Goal: Transaction & Acquisition: Purchase product/service

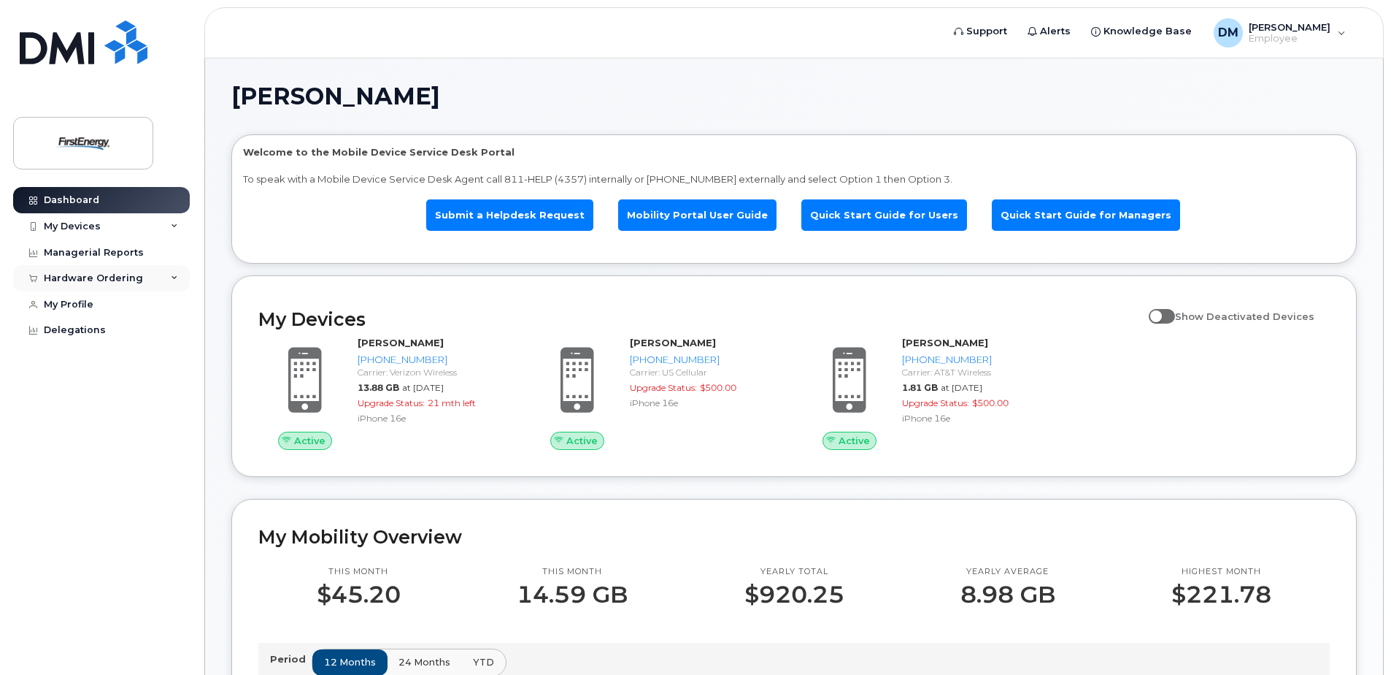
click at [123, 272] on div "Hardware Ordering" at bounding box center [101, 278] width 177 height 26
click at [74, 334] on div "New Order" at bounding box center [77, 332] width 55 height 13
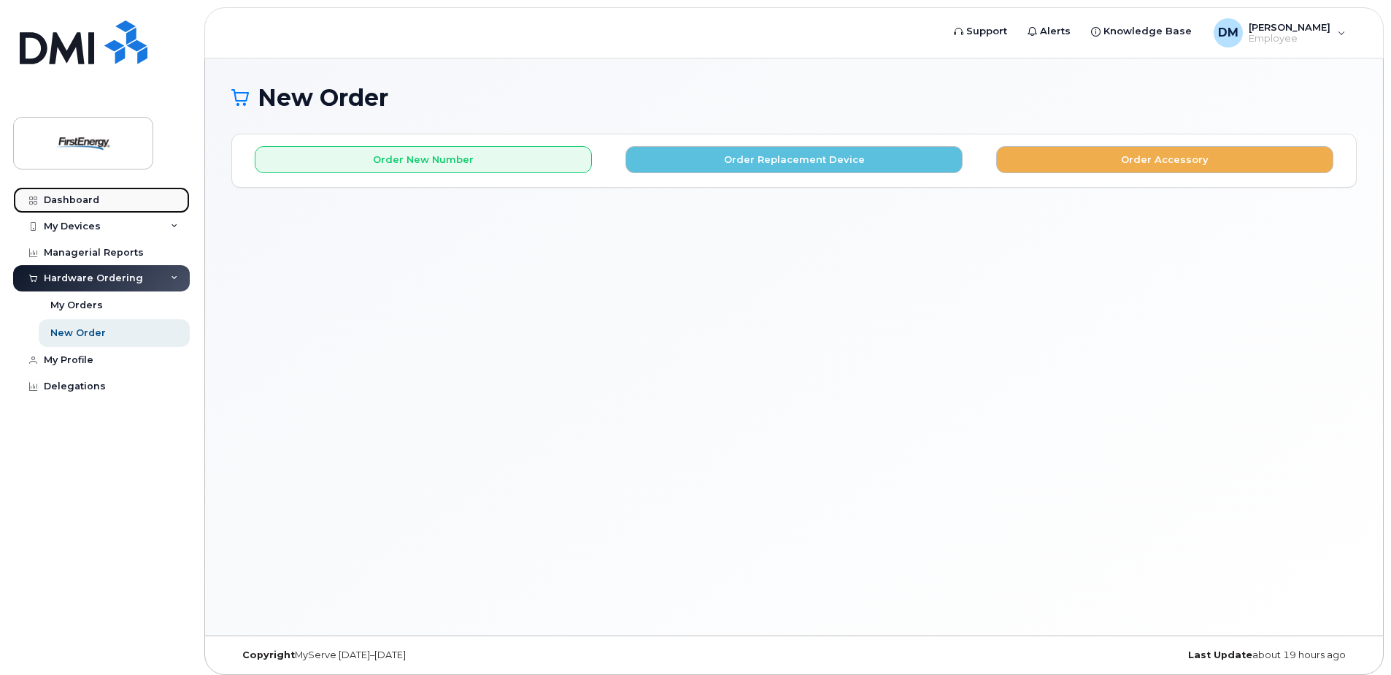
click at [72, 199] on div "Dashboard" at bounding box center [71, 200] width 55 height 12
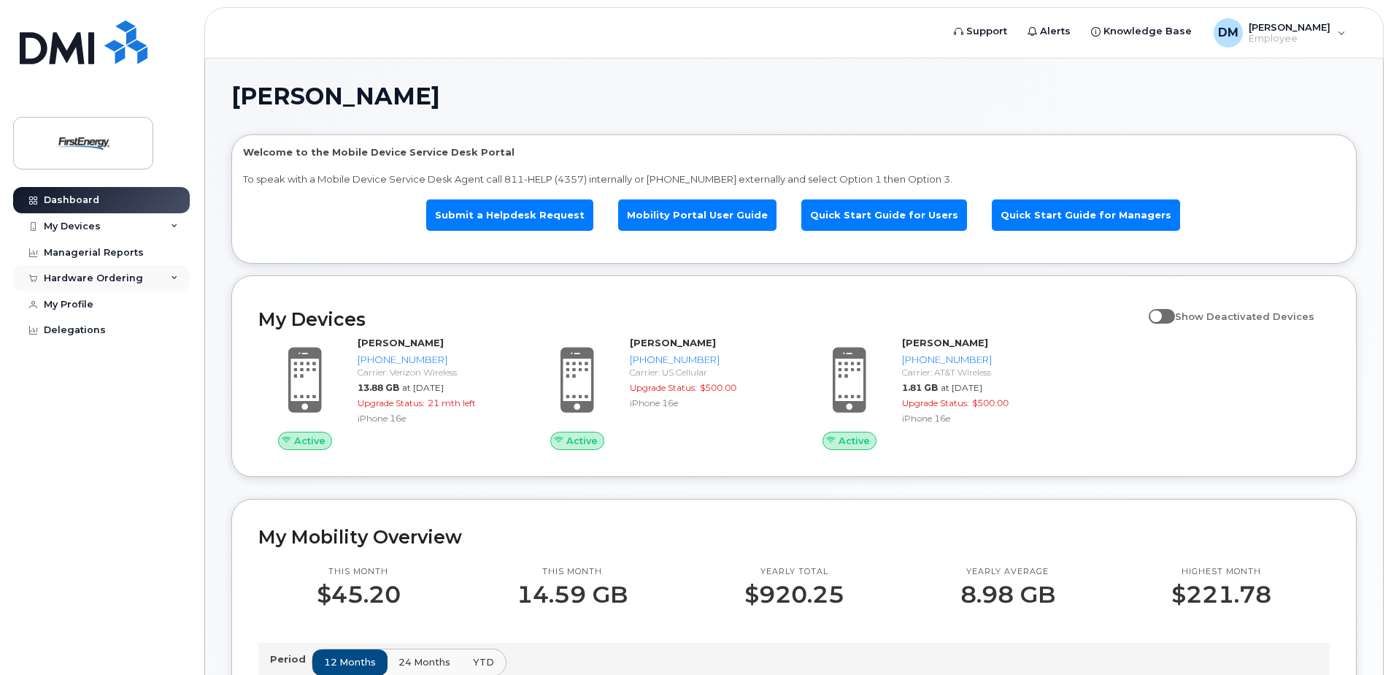
click at [96, 277] on div "Hardware Ordering" at bounding box center [93, 278] width 99 height 12
click at [64, 336] on div "New Order" at bounding box center [77, 332] width 55 height 13
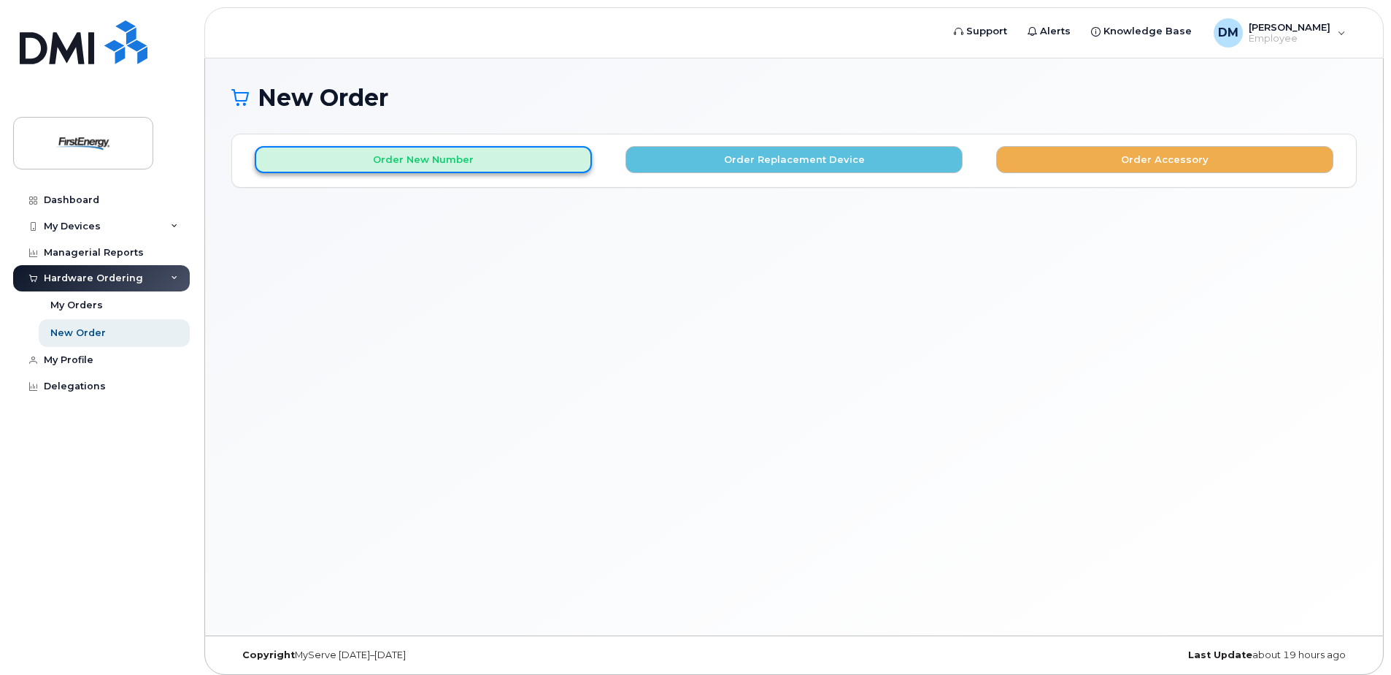
click at [396, 161] on button "Order New Number" at bounding box center [423, 159] width 337 height 27
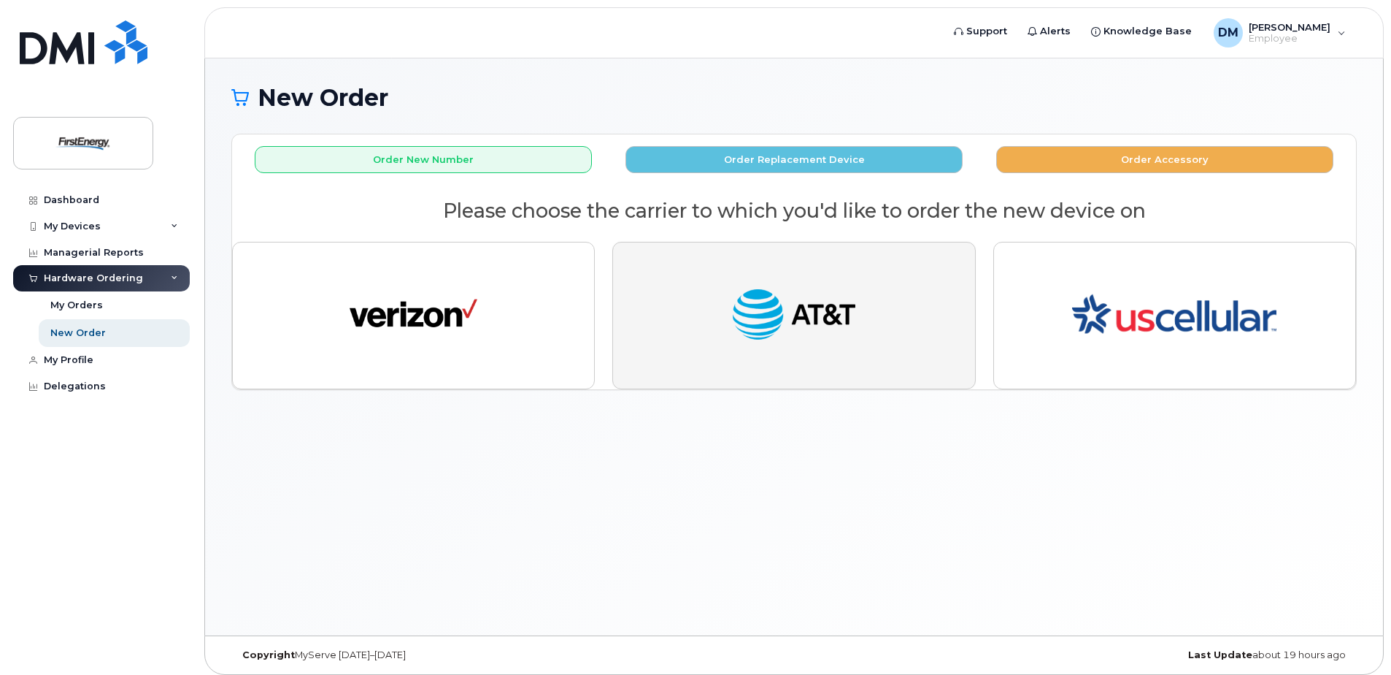
click at [808, 318] on img "button" at bounding box center [794, 316] width 128 height 66
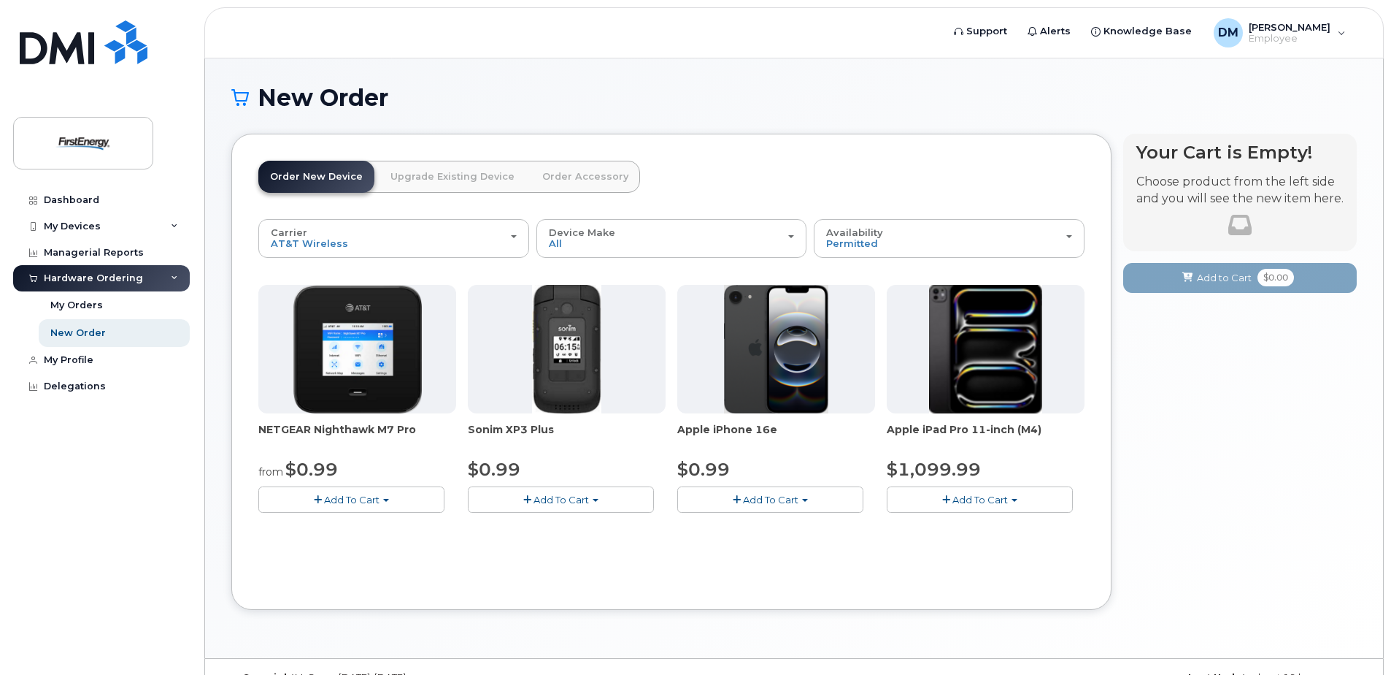
click at [764, 501] on span "Add To Cart" at bounding box center [770, 499] width 55 height 12
click at [762, 526] on link "$0.99 - 2 Year Activation" at bounding box center [754, 527] width 146 height 18
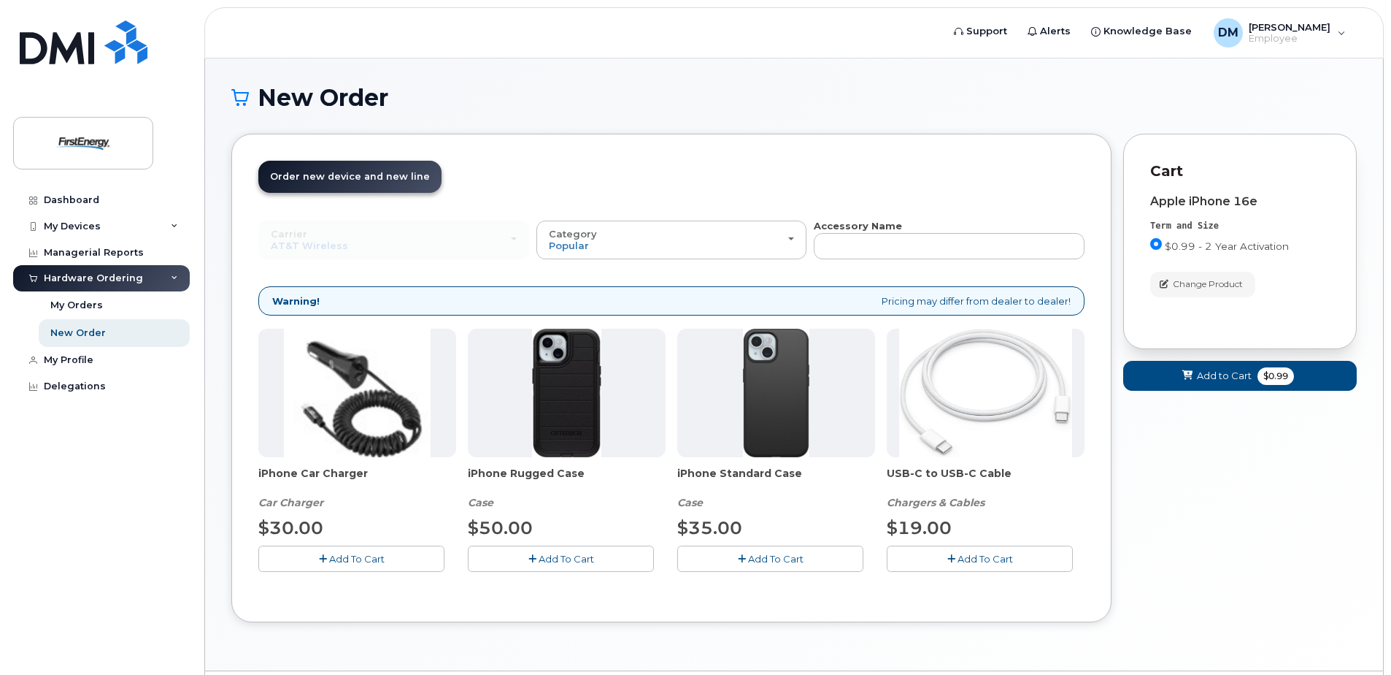
click at [344, 562] on span "Add To Cart" at bounding box center [356, 559] width 55 height 12
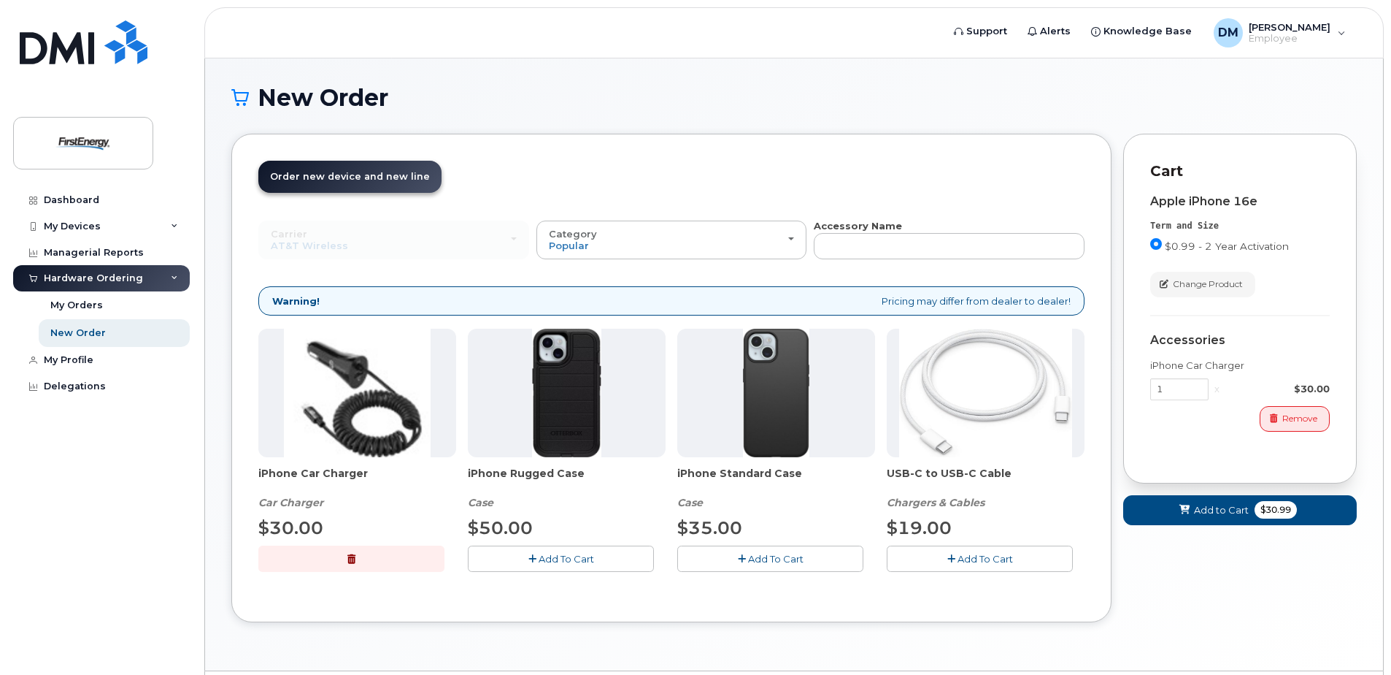
click at [800, 559] on span "Add To Cart" at bounding box center [775, 559] width 55 height 12
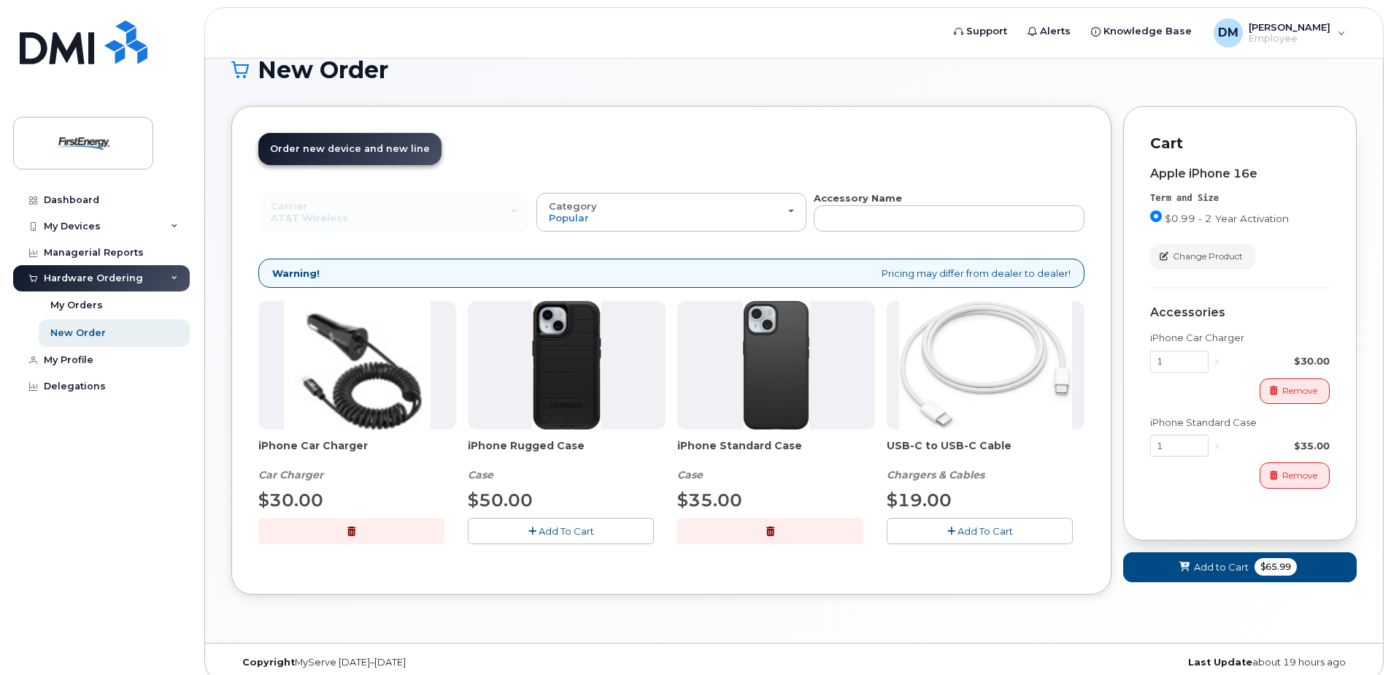
scroll to position [42, 0]
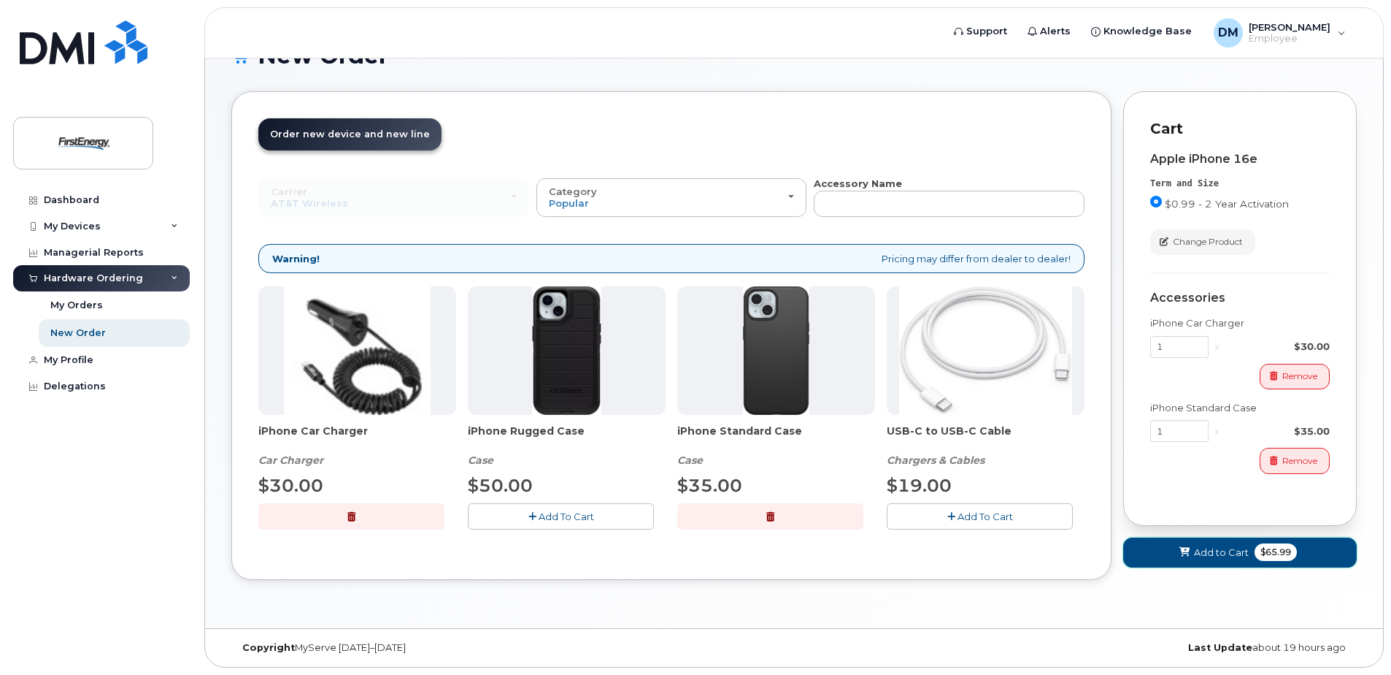
click at [1200, 552] on span "Add to Cart" at bounding box center [1221, 552] width 55 height 14
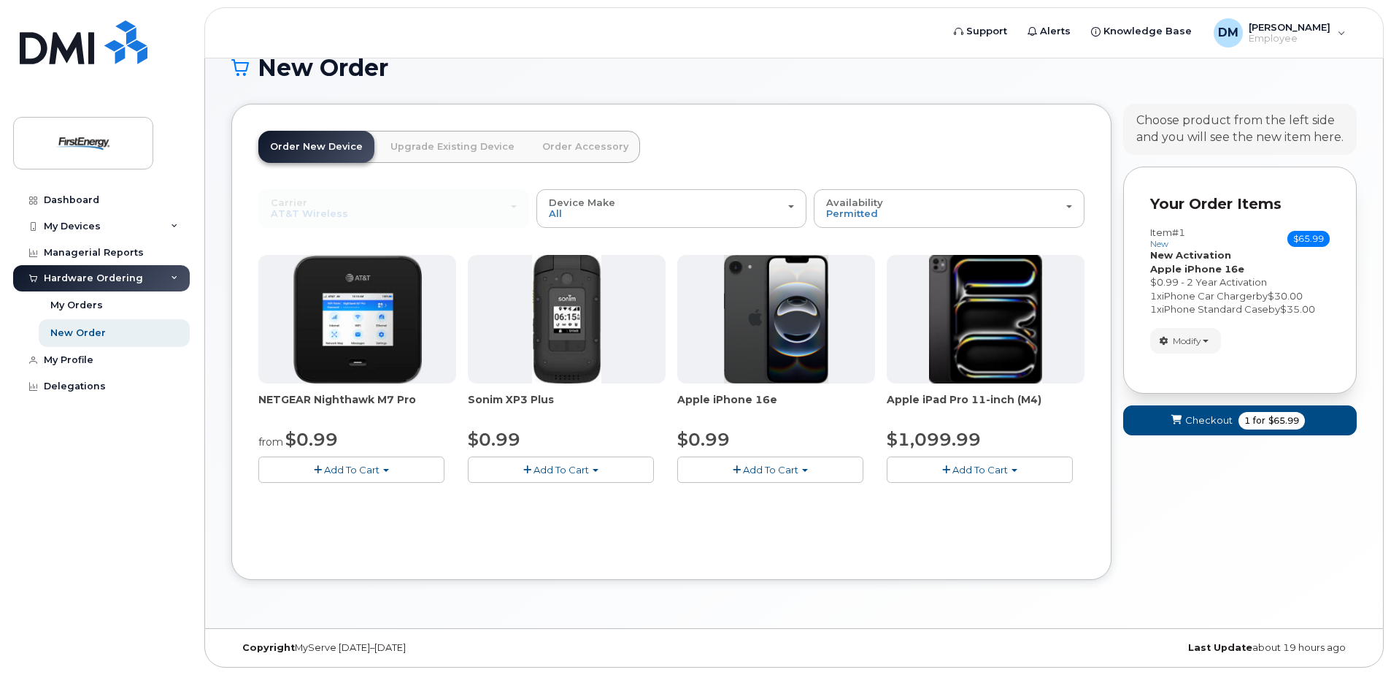
scroll to position [30, 0]
click at [1174, 423] on icon "submit" at bounding box center [1177, 419] width 10 height 9
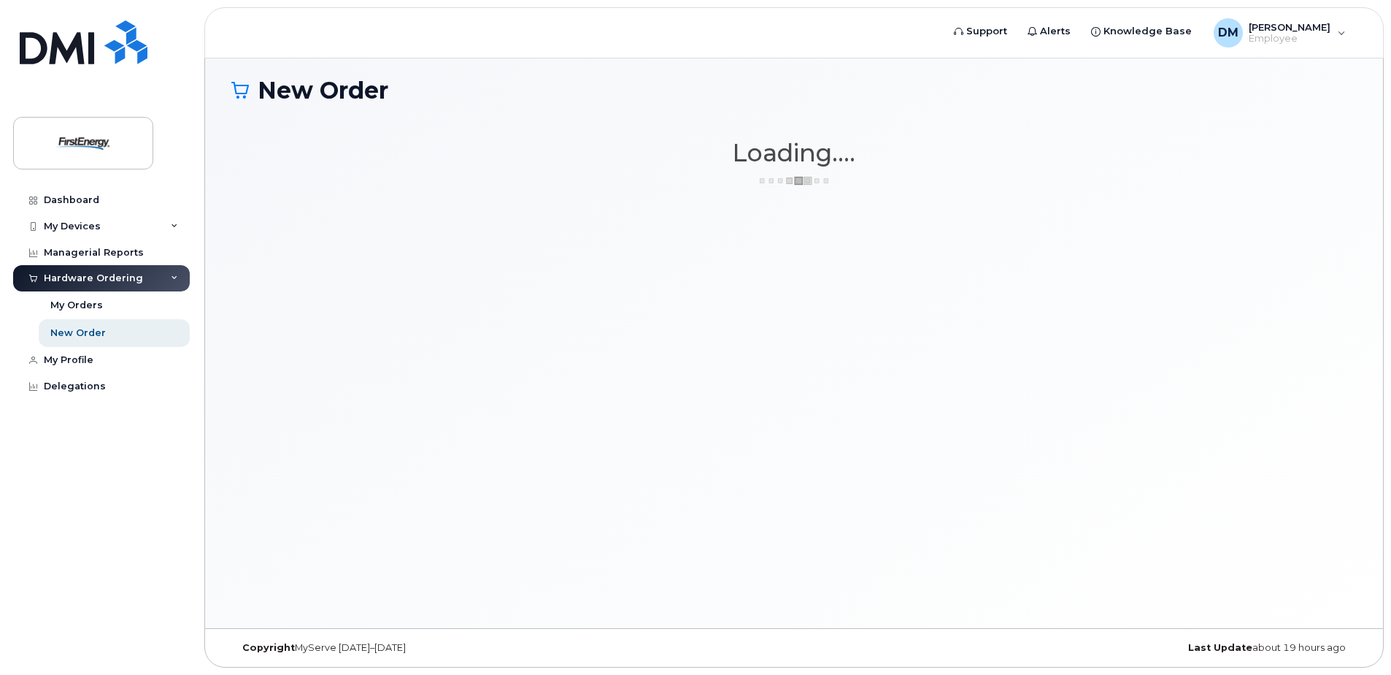
scroll to position [7, 0]
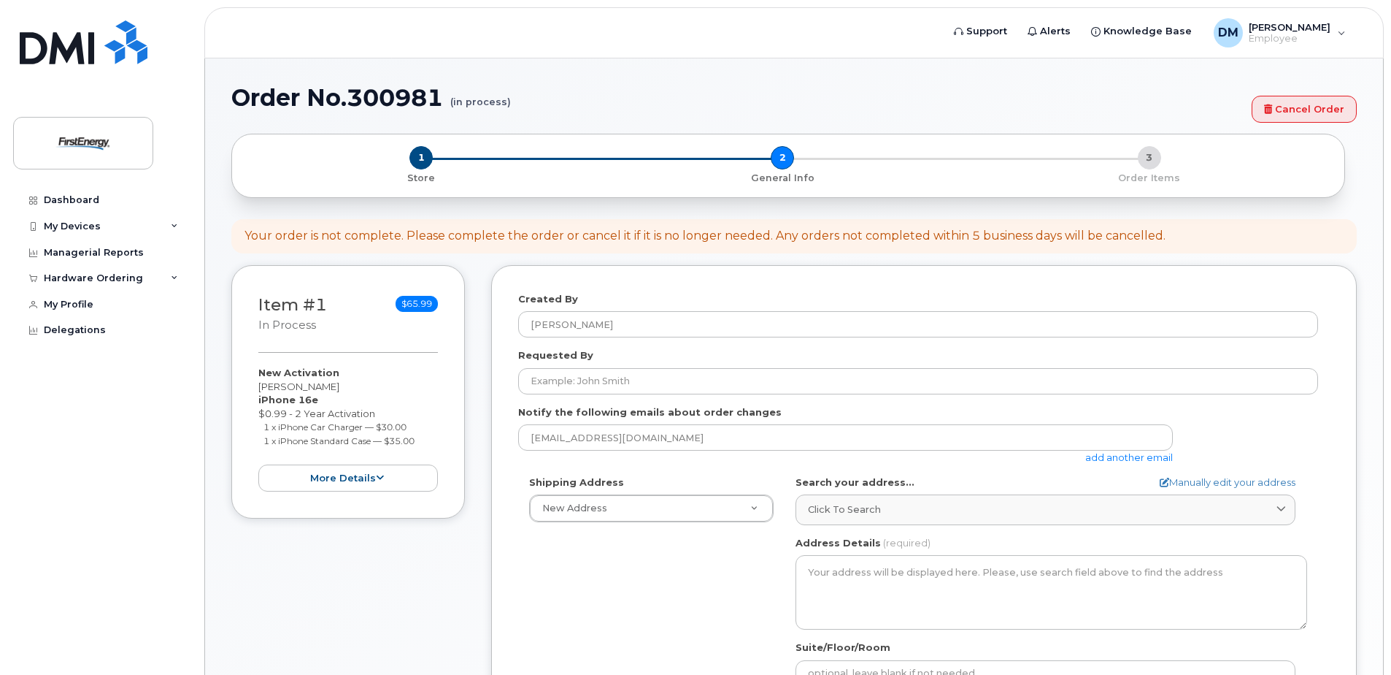
select select
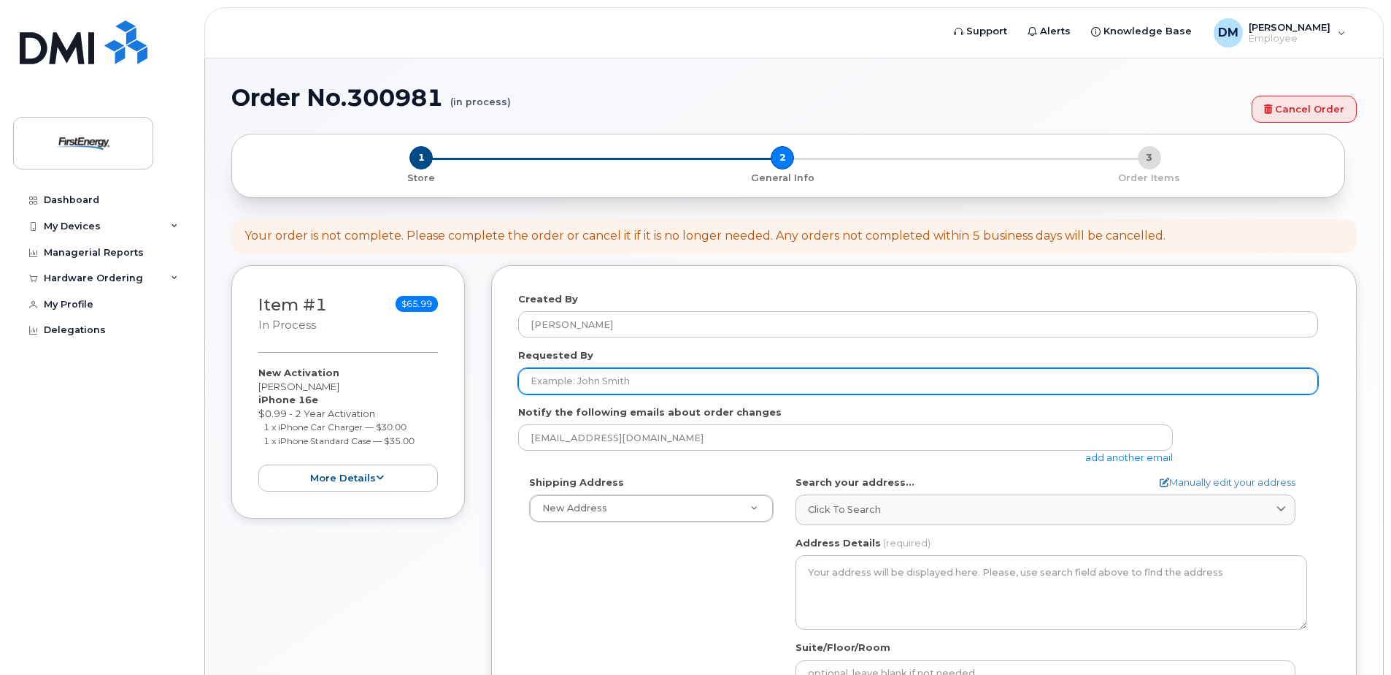
click at [581, 374] on input "Requested By" at bounding box center [918, 381] width 800 height 26
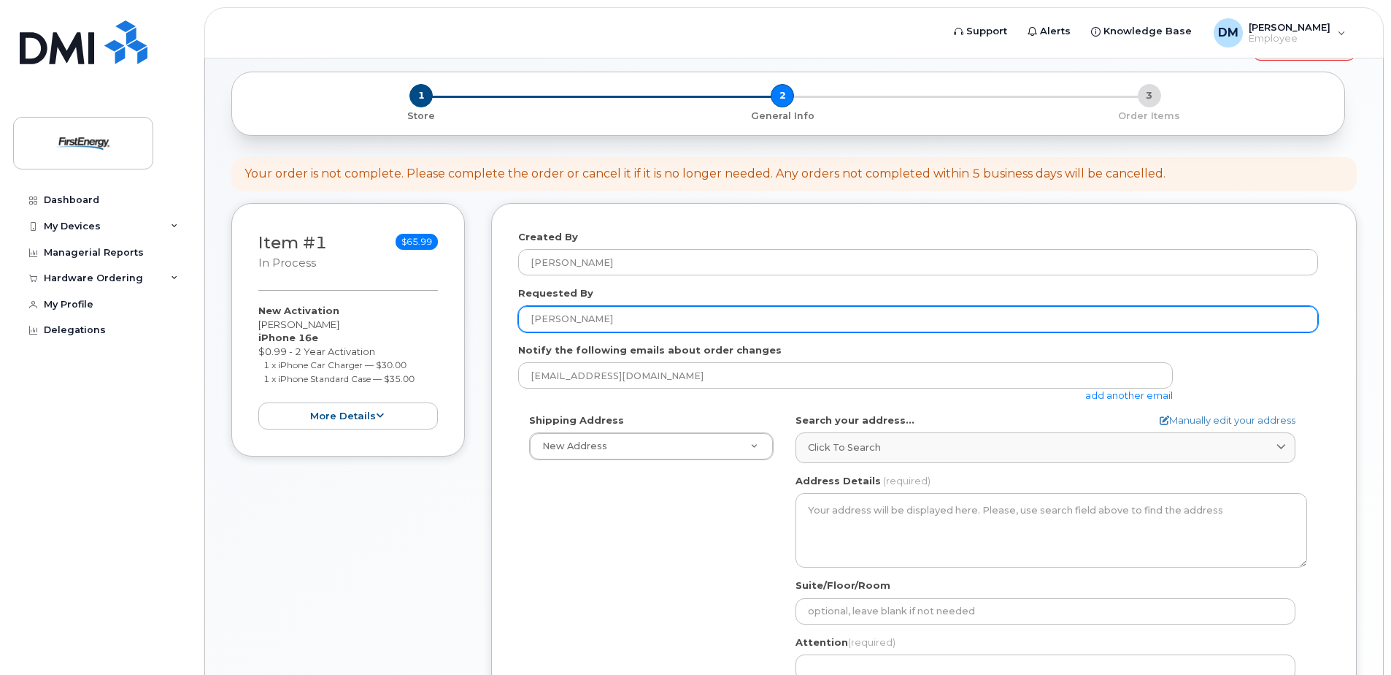
scroll to position [146, 0]
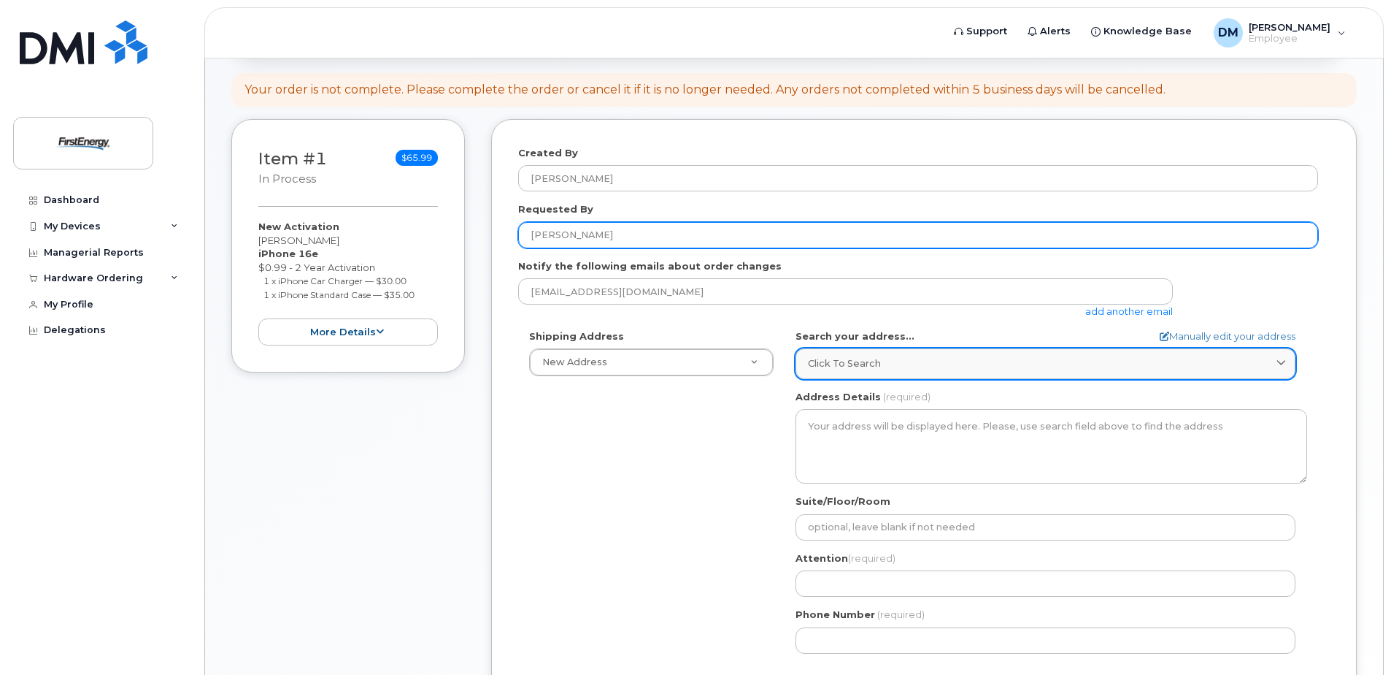
type input "[PERSON_NAME]"
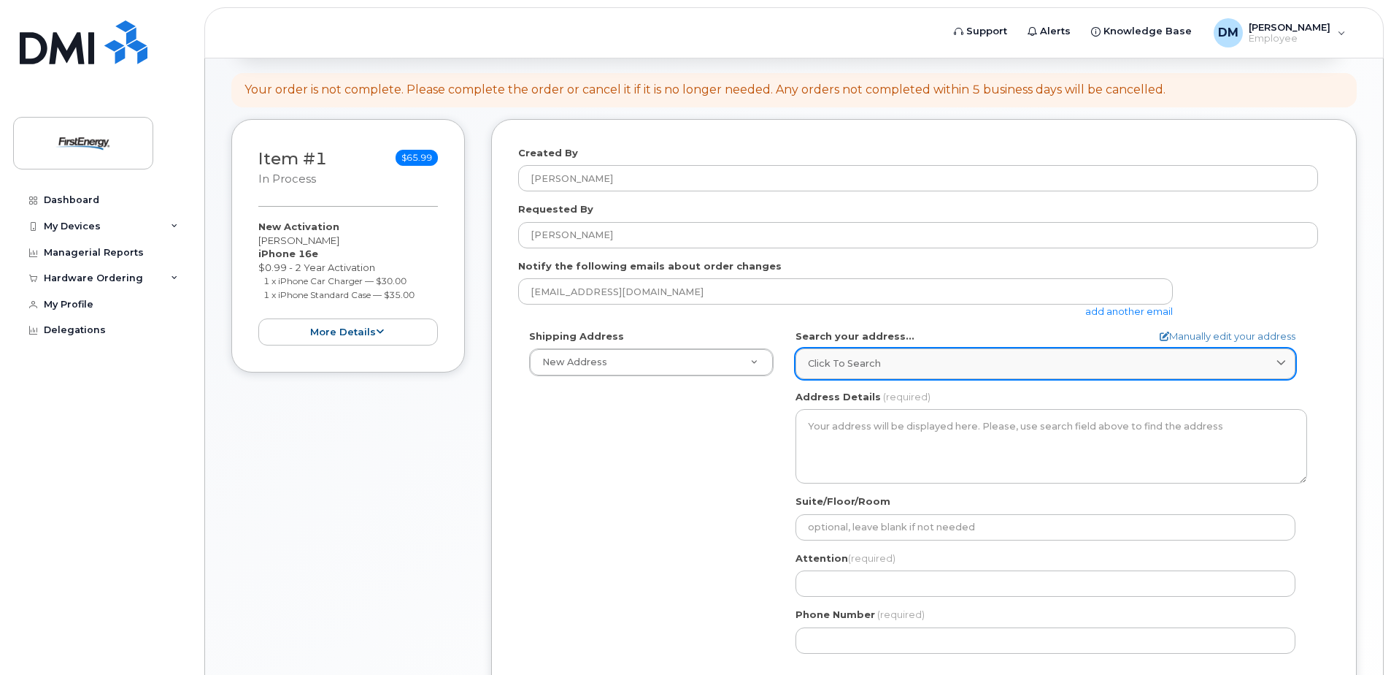
click at [979, 366] on div "Click to search" at bounding box center [1045, 363] width 475 height 14
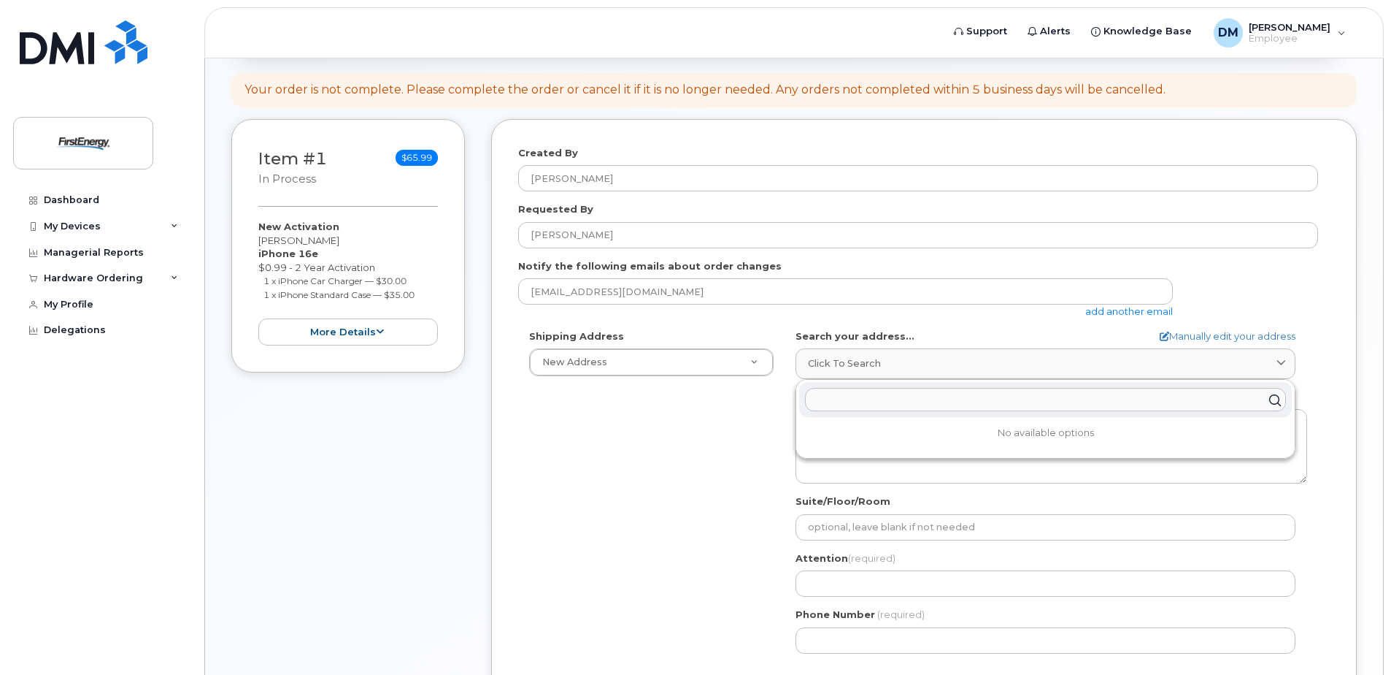
click at [843, 404] on input "text" at bounding box center [1045, 399] width 481 height 23
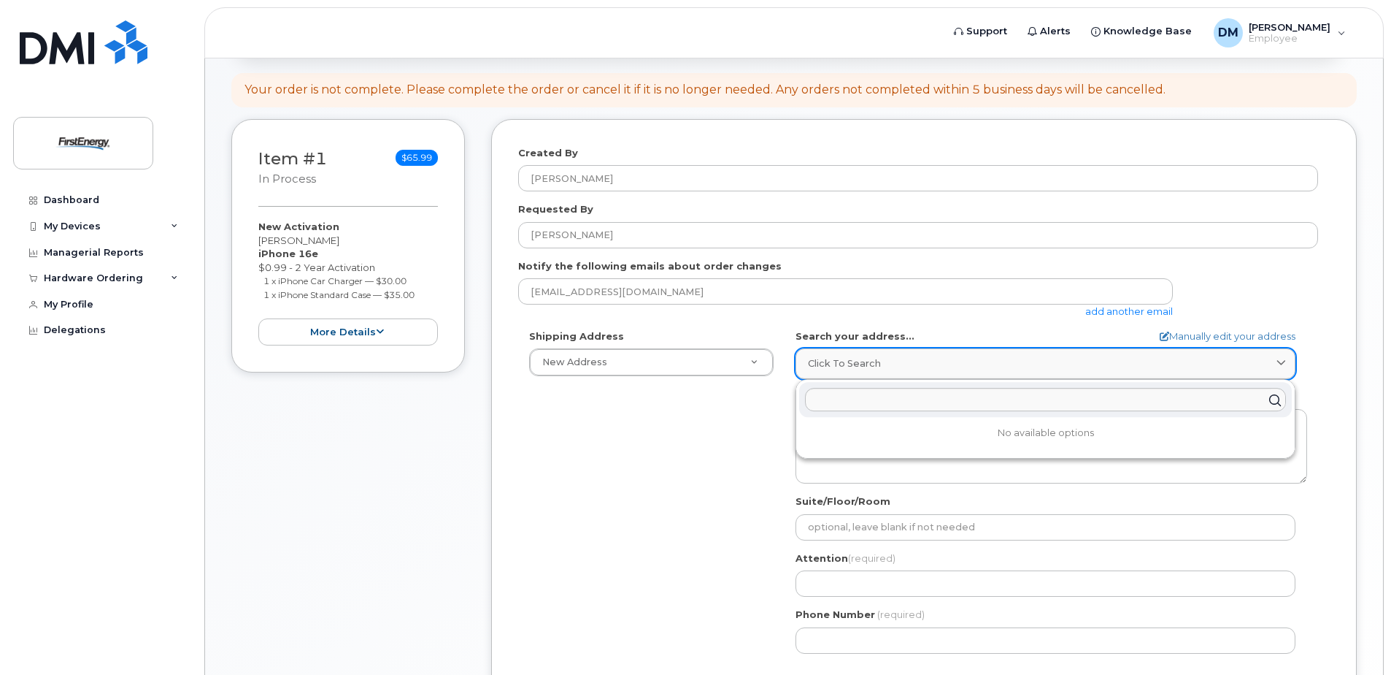
click at [910, 362] on div "Click to search" at bounding box center [1045, 363] width 475 height 14
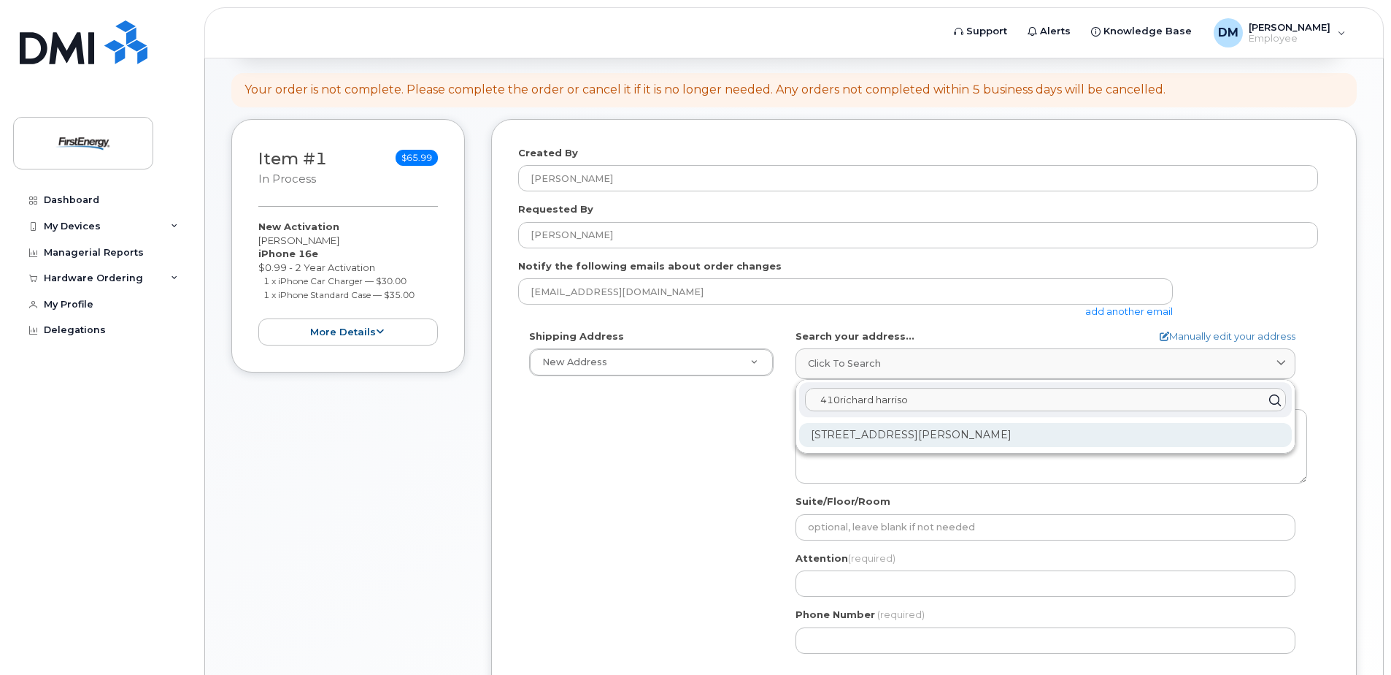
type input "410richard harriso"
click at [1063, 438] on div "410 Richard Harrison Way Morgantown WV 26501-1136" at bounding box center [1045, 435] width 493 height 24
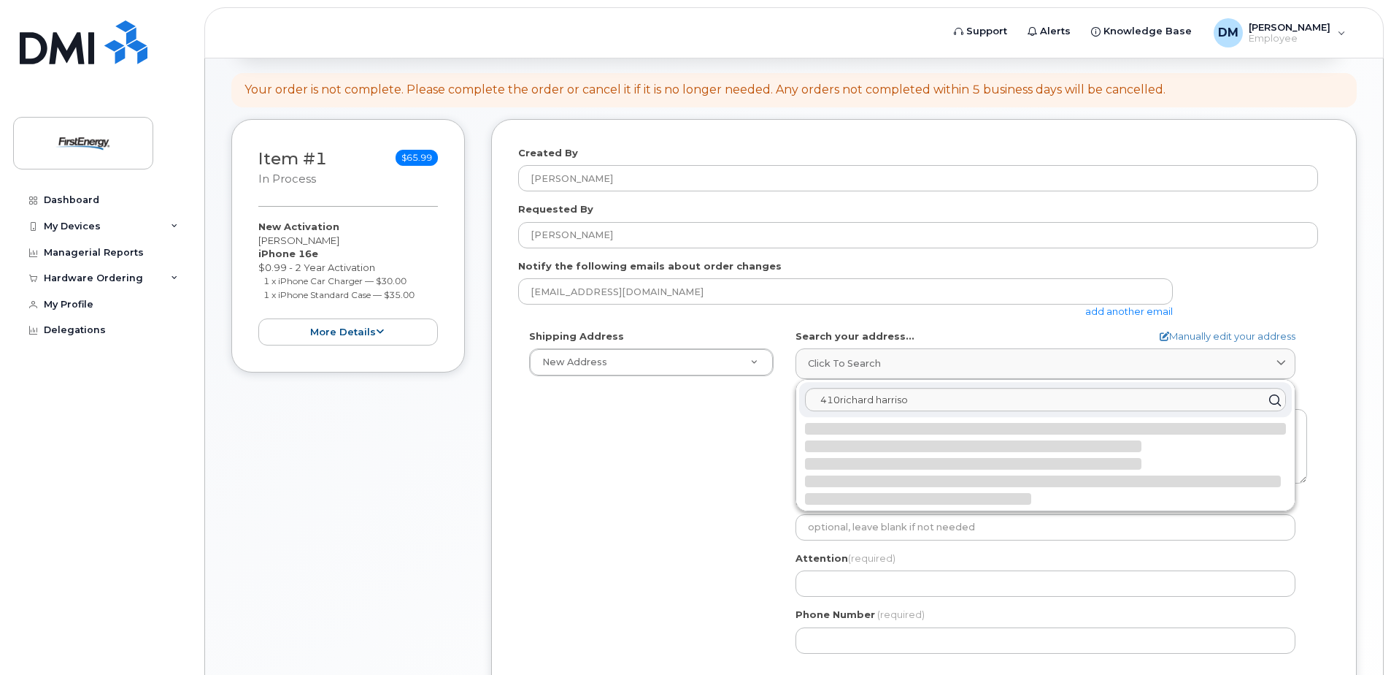
select select
type textarea "410 Richard Harrison Way MORGANTOWN WV 26501-1136 UNITED STATES"
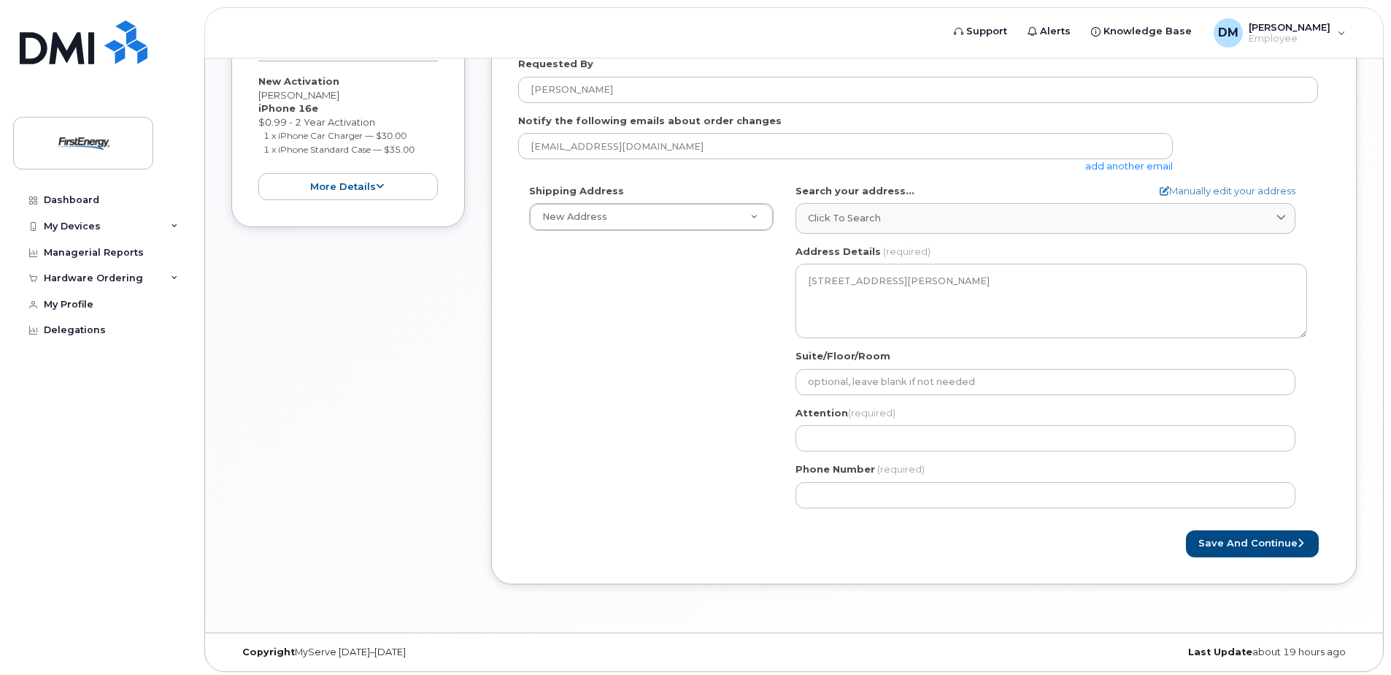
scroll to position [292, 0]
click at [889, 420] on div "Attention (required)" at bounding box center [1052, 428] width 512 height 46
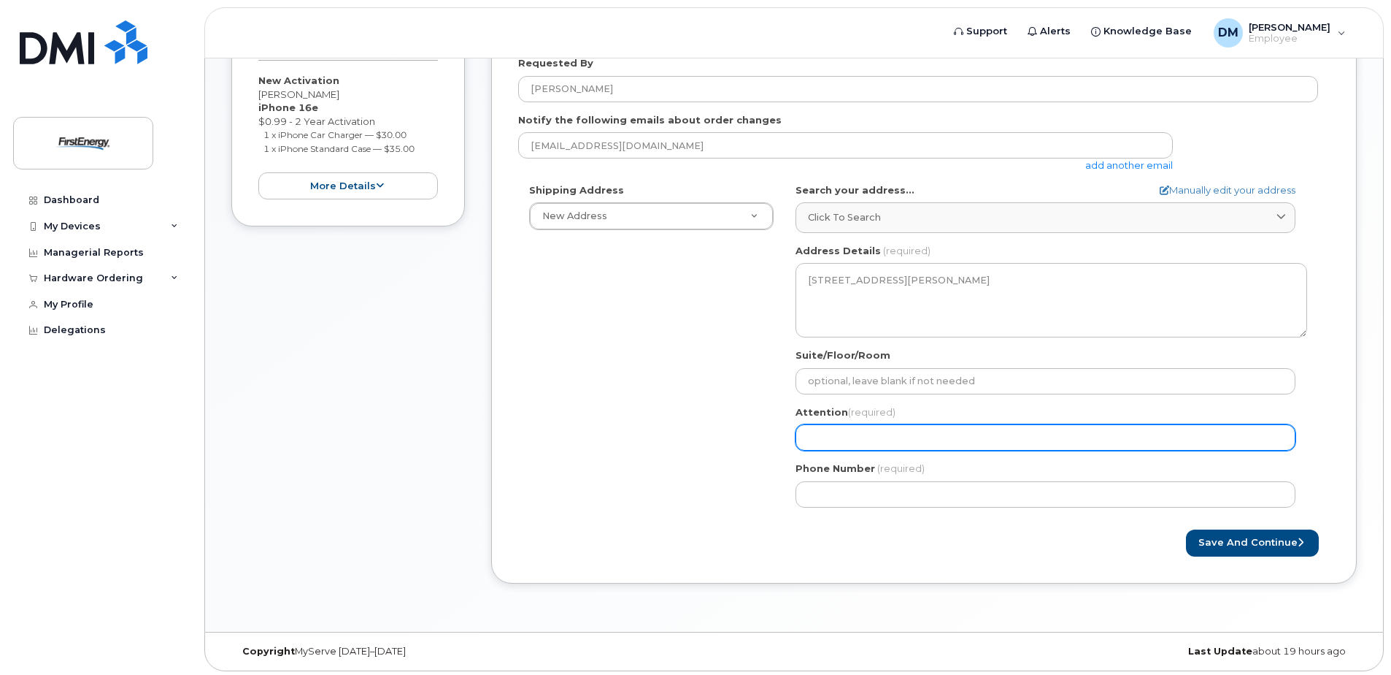
click at [882, 432] on input "Attention (required)" at bounding box center [1046, 437] width 500 height 26
select select
type input "G"
select select
type input "Ga"
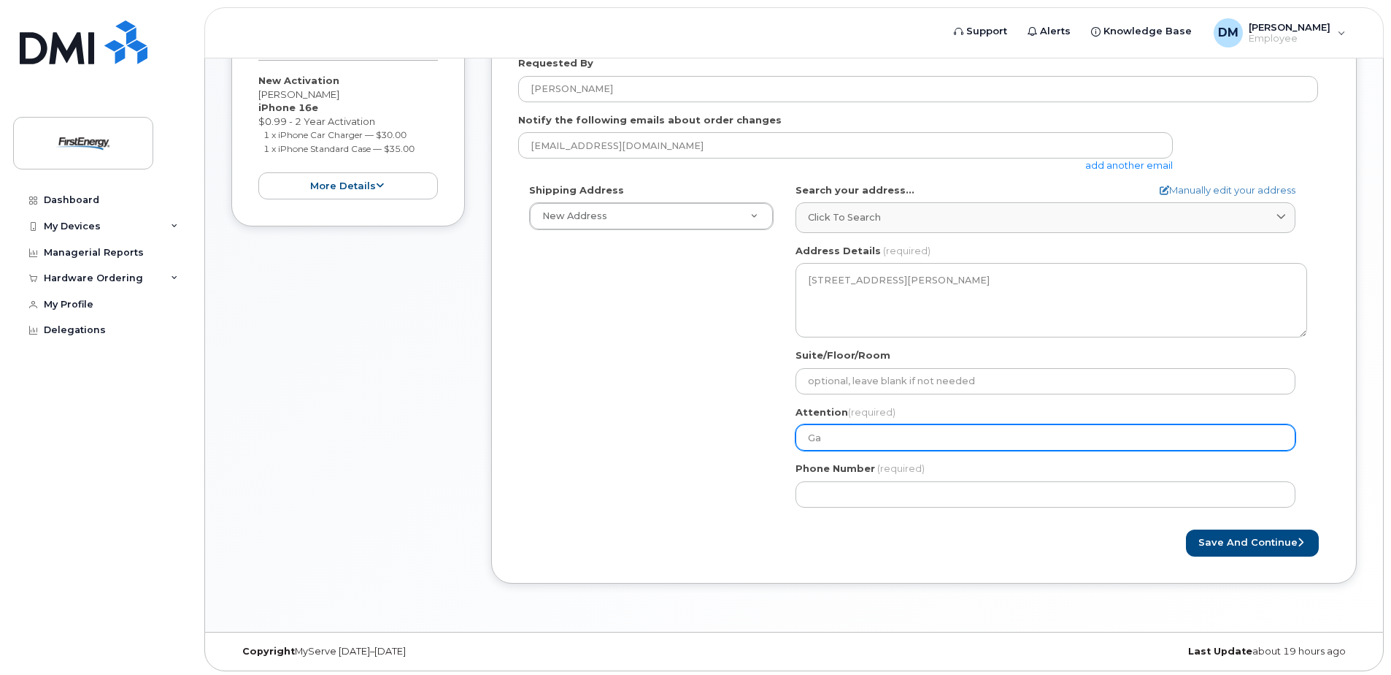
select select
type input "Gar"
select select
type input "Gary"
select select
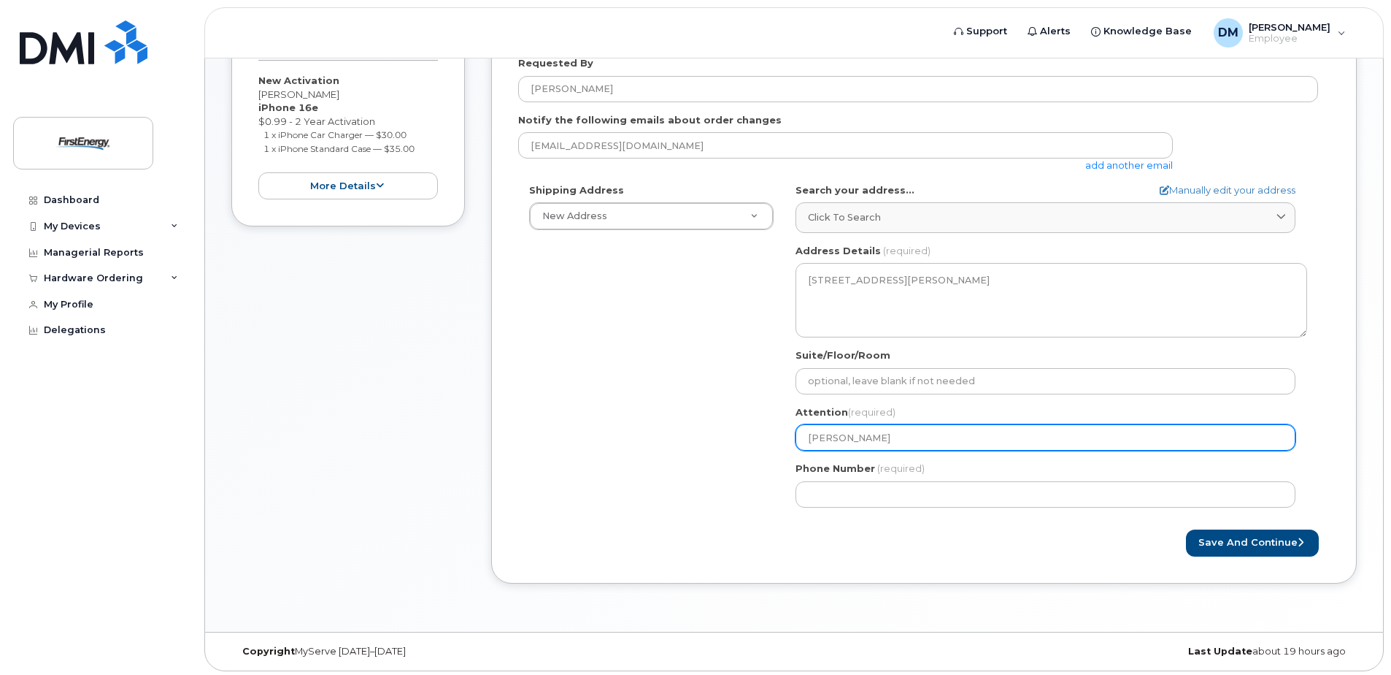
type input "Gary S"
select select
type input "Gary Se"
select select
type input "Gary Sec"
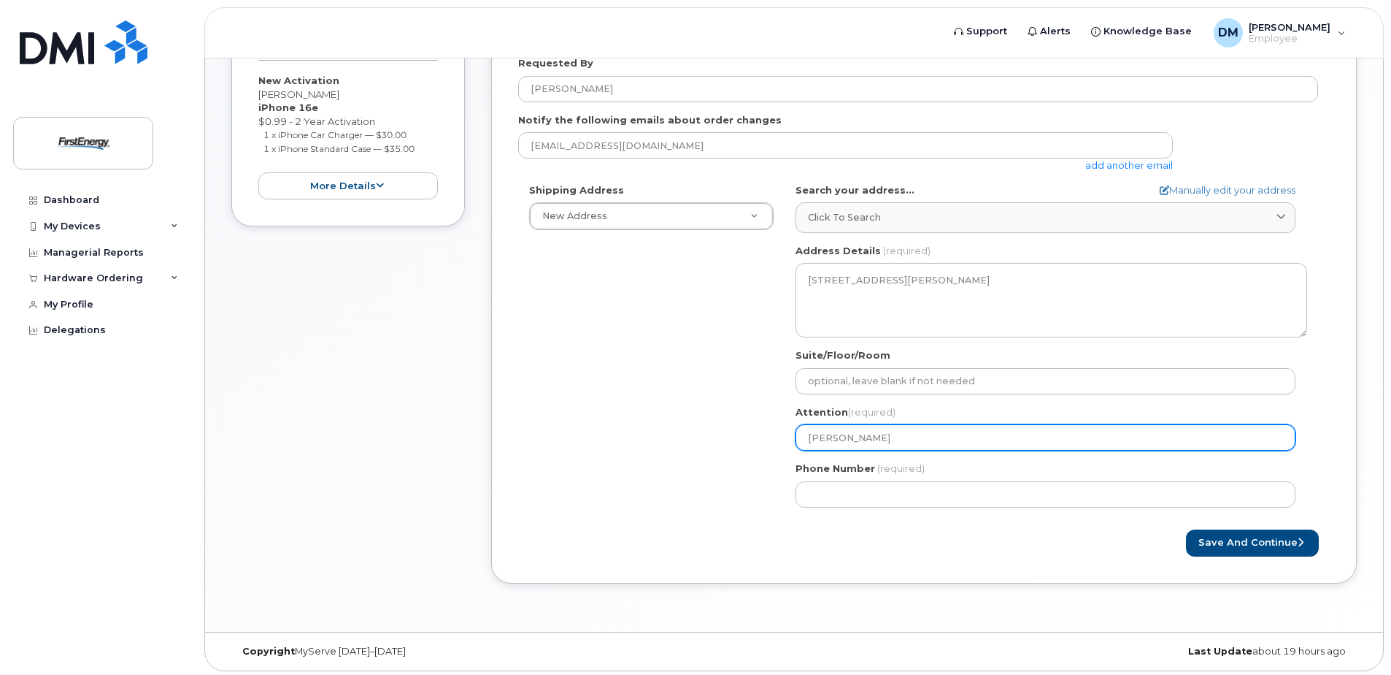
select select
type input "Gary Seck"
select select
type input "Gary Seckm"
select select
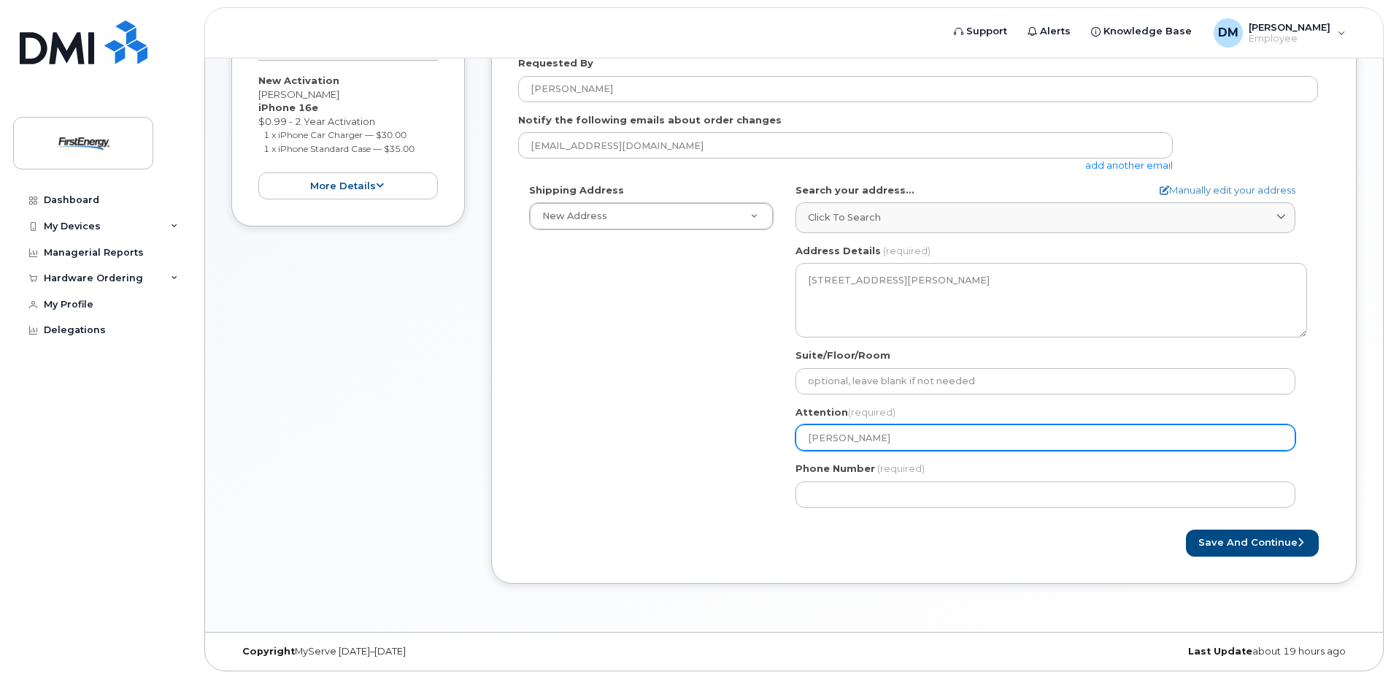
type input "Gary Seckma"
select select
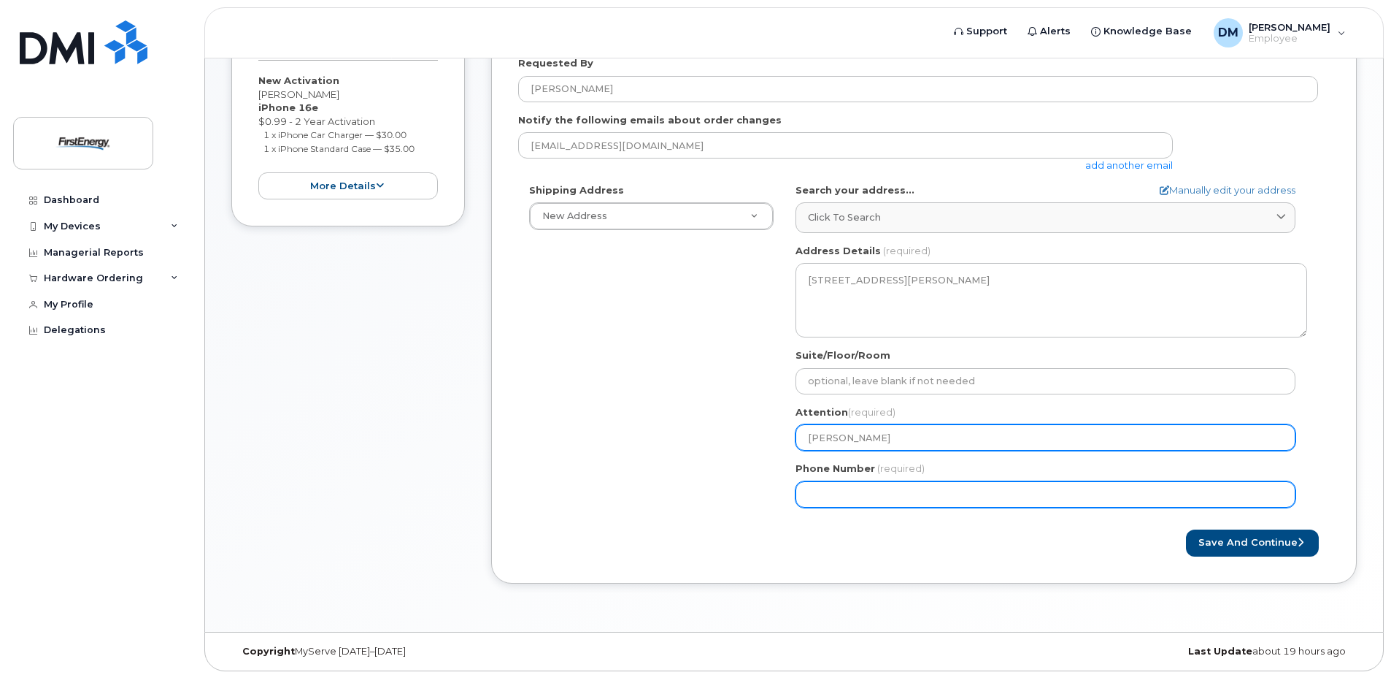
type input "Gary Seckman"
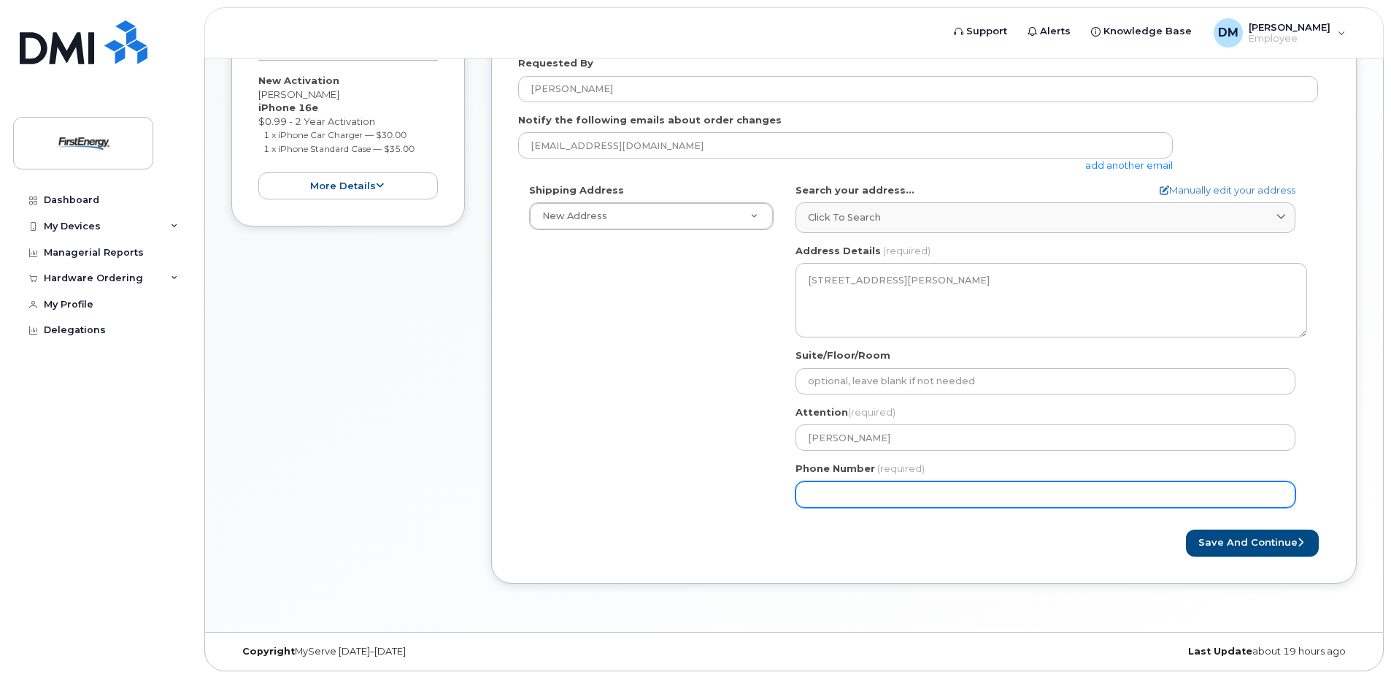
click at [899, 488] on input "Phone Number" at bounding box center [1046, 494] width 500 height 26
click at [841, 488] on input "Phone Number" at bounding box center [1046, 494] width 500 height 26
paste input "3046393527"
select select
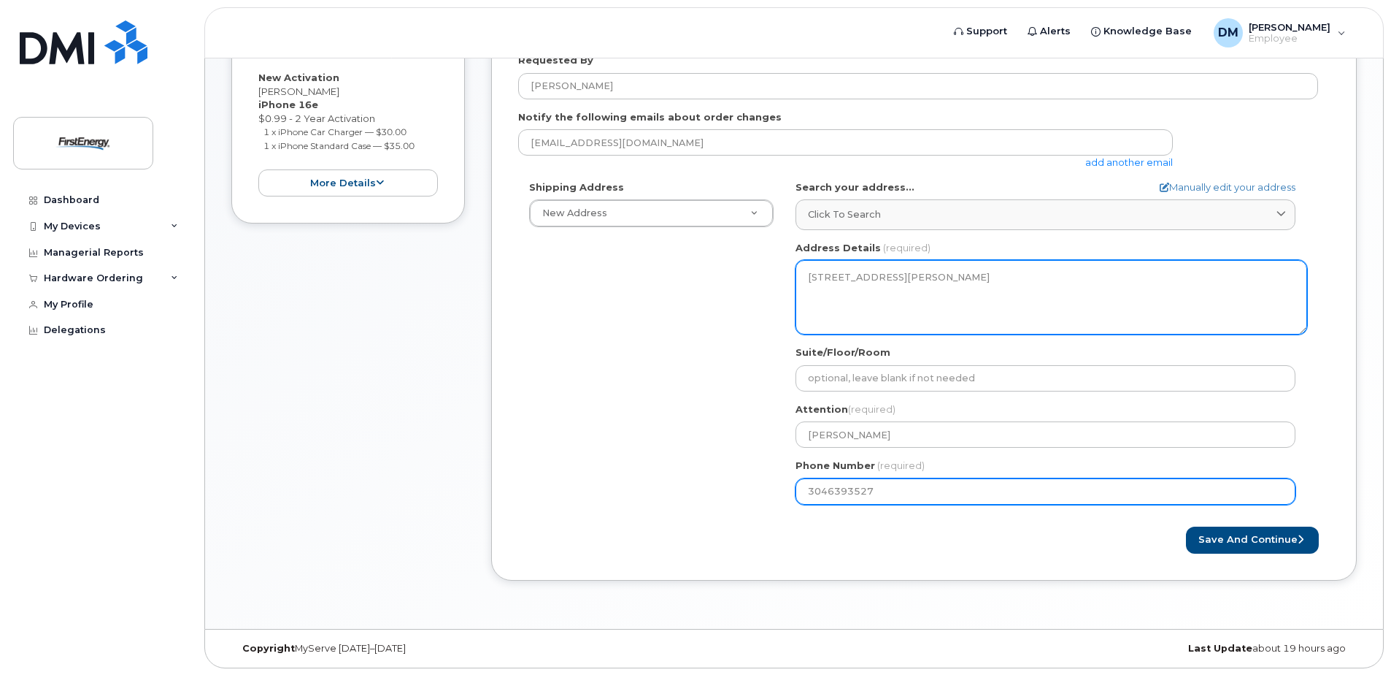
scroll to position [296, 0]
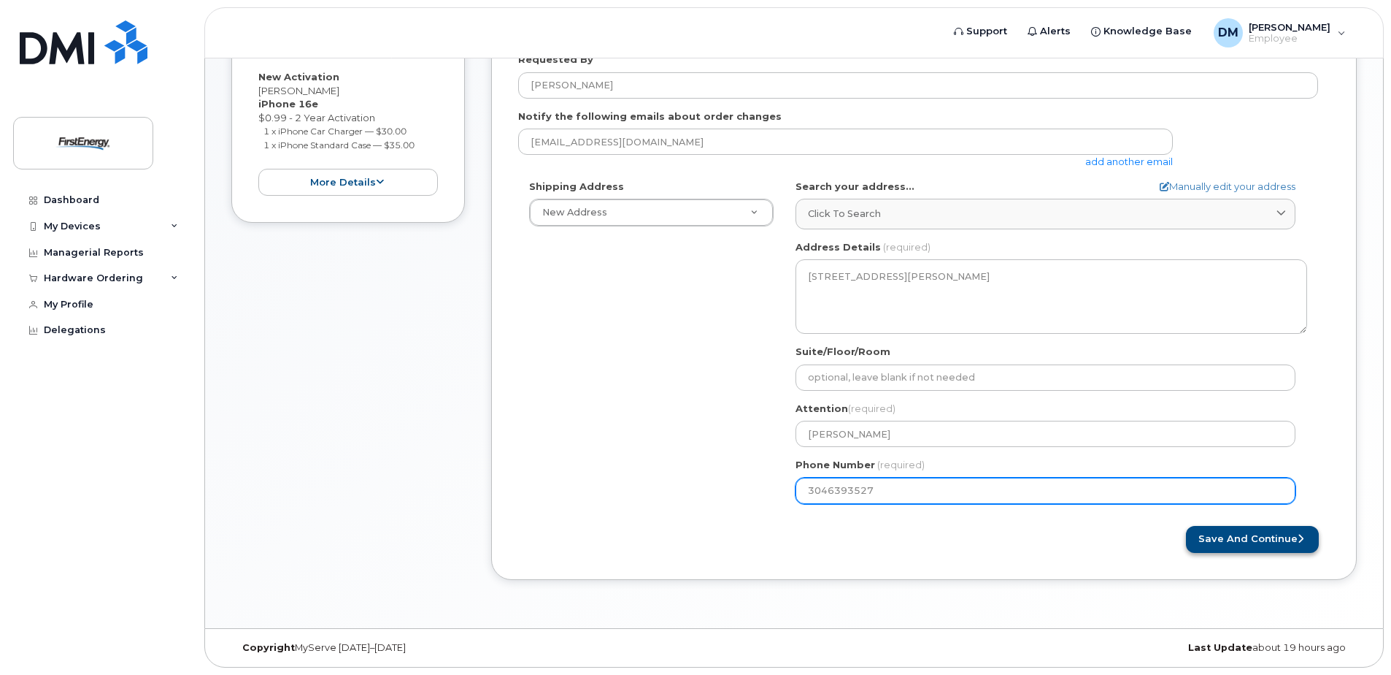
type input "3046393527"
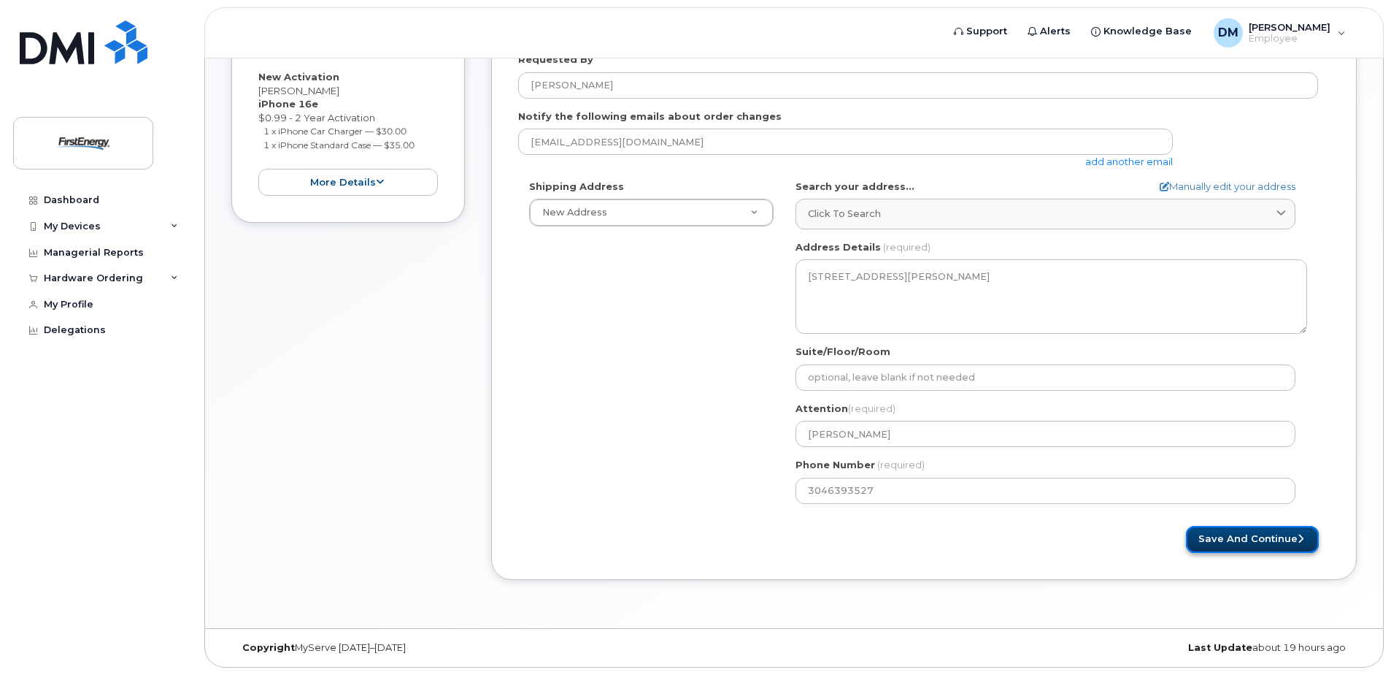
click at [1232, 543] on button "Save and Continue" at bounding box center [1252, 539] width 133 height 27
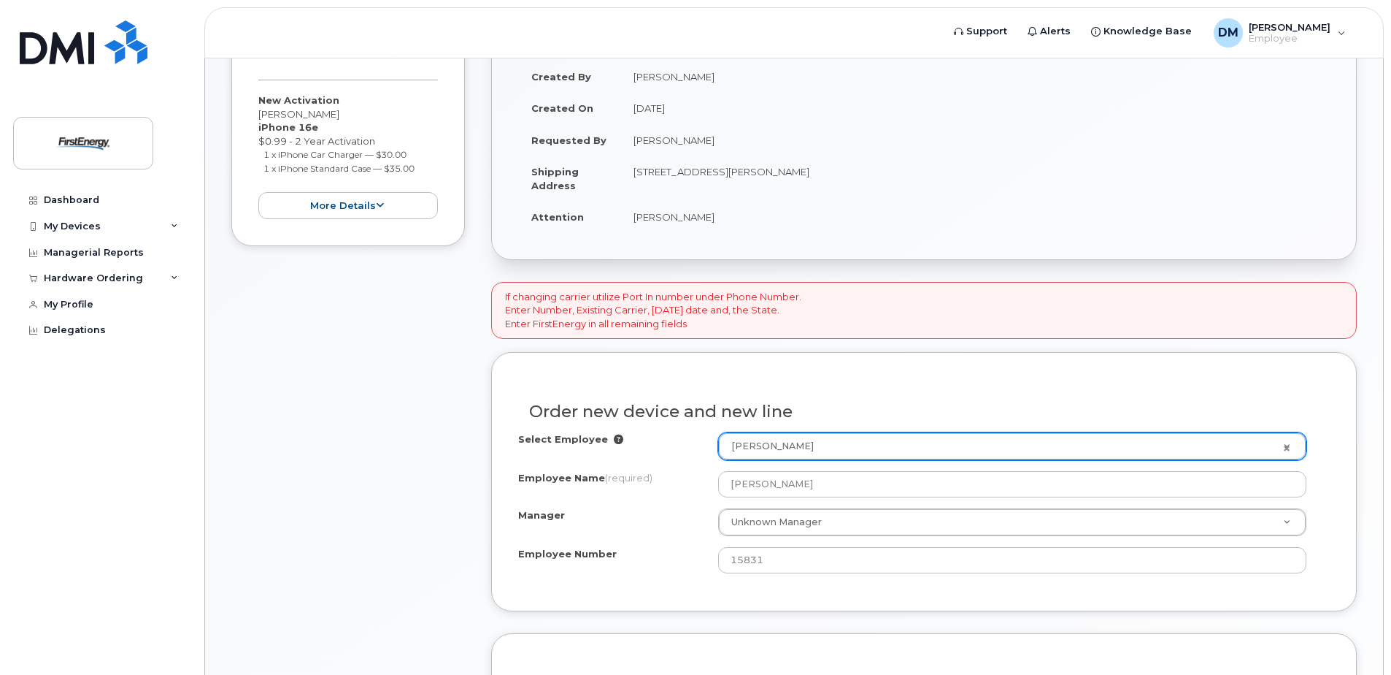
scroll to position [365, 0]
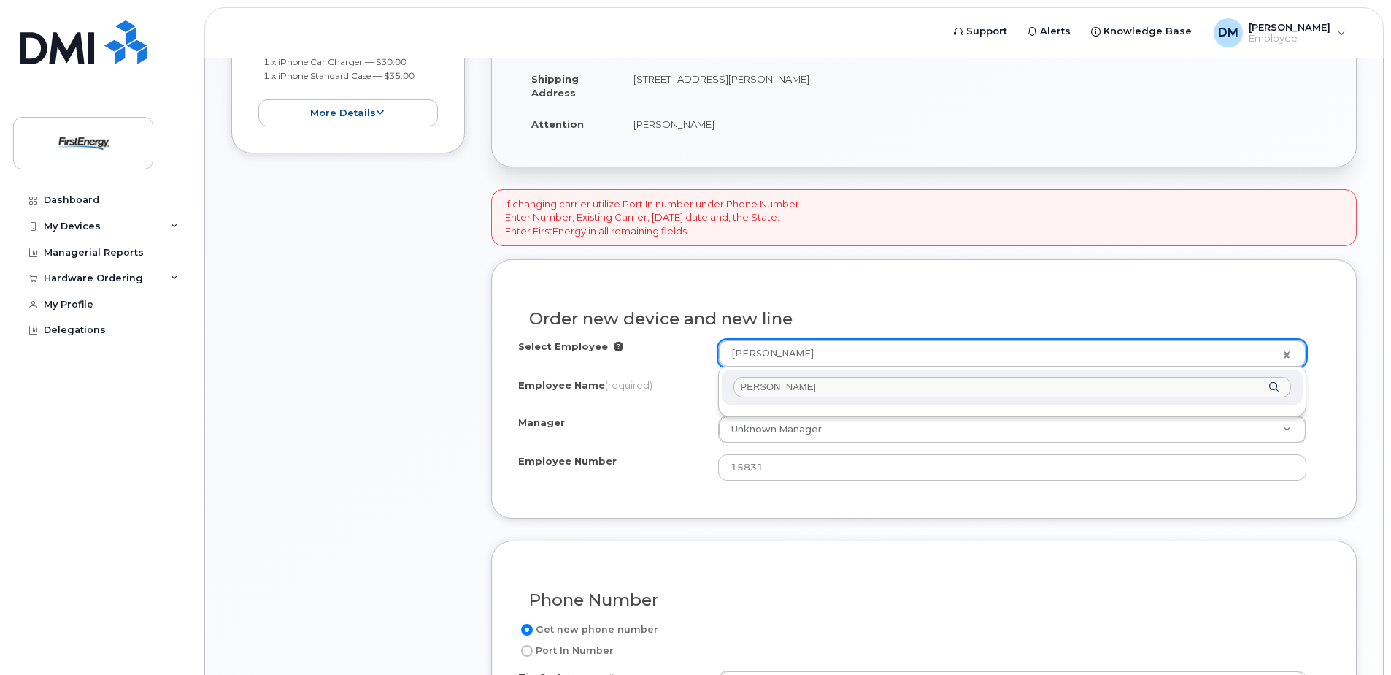
drag, startPoint x: 777, startPoint y: 388, endPoint x: 693, endPoint y: 381, distance: 84.3
click at [693, 381] on body "Support Alerts Knowledge Base [PERSON_NAME] Employee English Français Sign out …" at bounding box center [695, 423] width 1391 height 1577
drag, startPoint x: 785, startPoint y: 385, endPoint x: 629, endPoint y: 371, distance: 156.8
click at [629, 371] on body "Support Alerts Knowledge Base DM Devin Miller Employee English Français Sign ou…" at bounding box center [695, 423] width 1391 height 1577
click at [788, 384] on input "seckman" at bounding box center [1013, 387] width 558 height 21
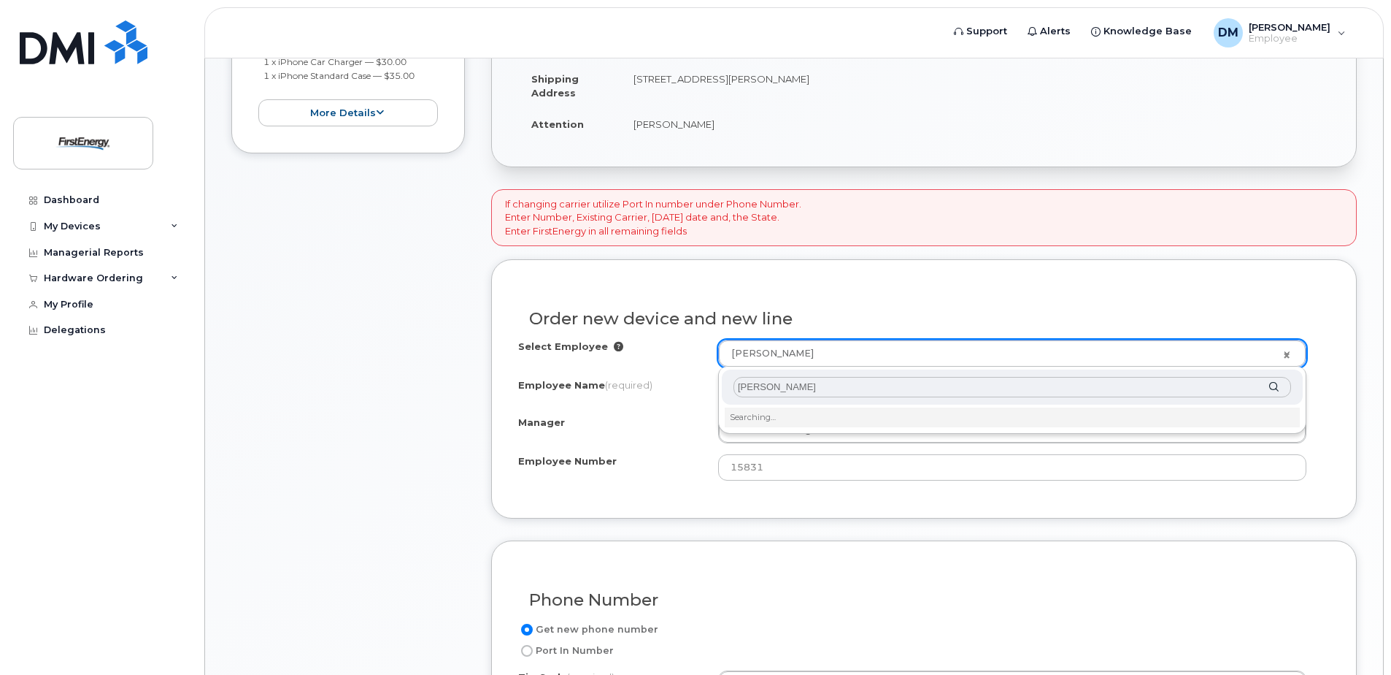
type input "[PERSON_NAME]"
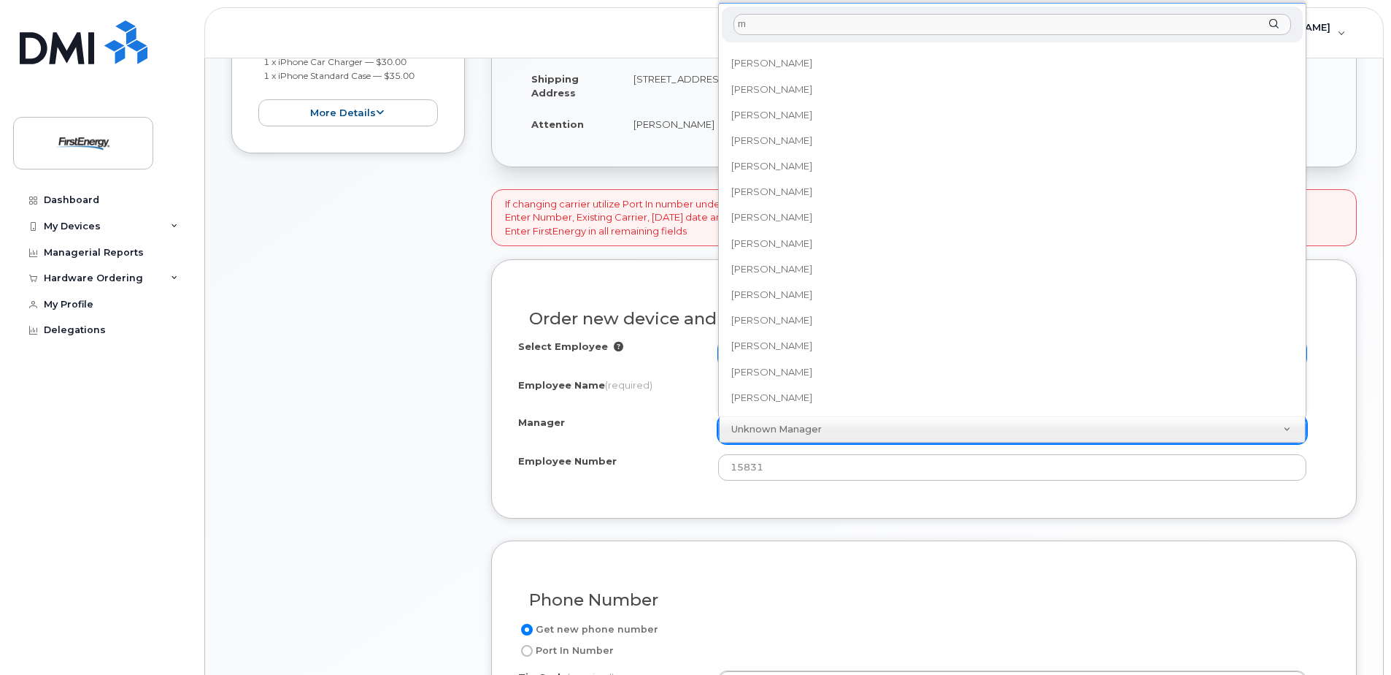
scroll to position [0, 0]
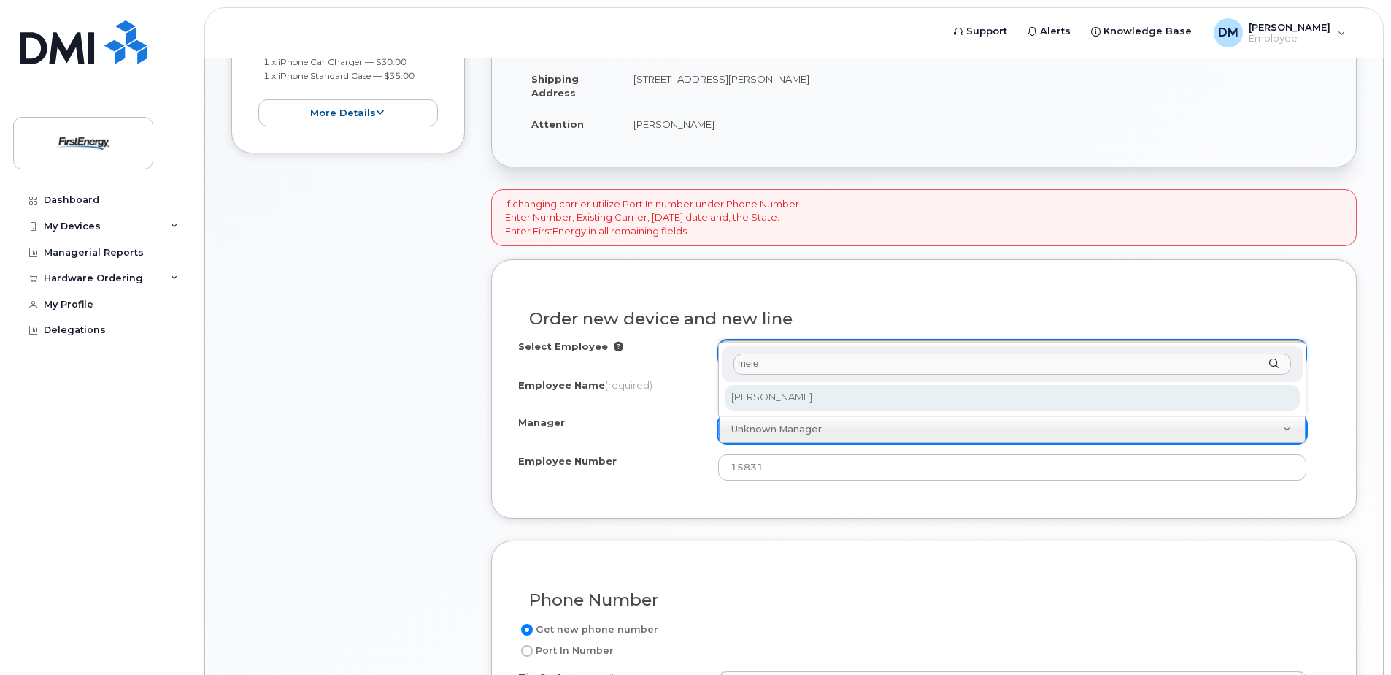
type input "meie"
select select "2074620"
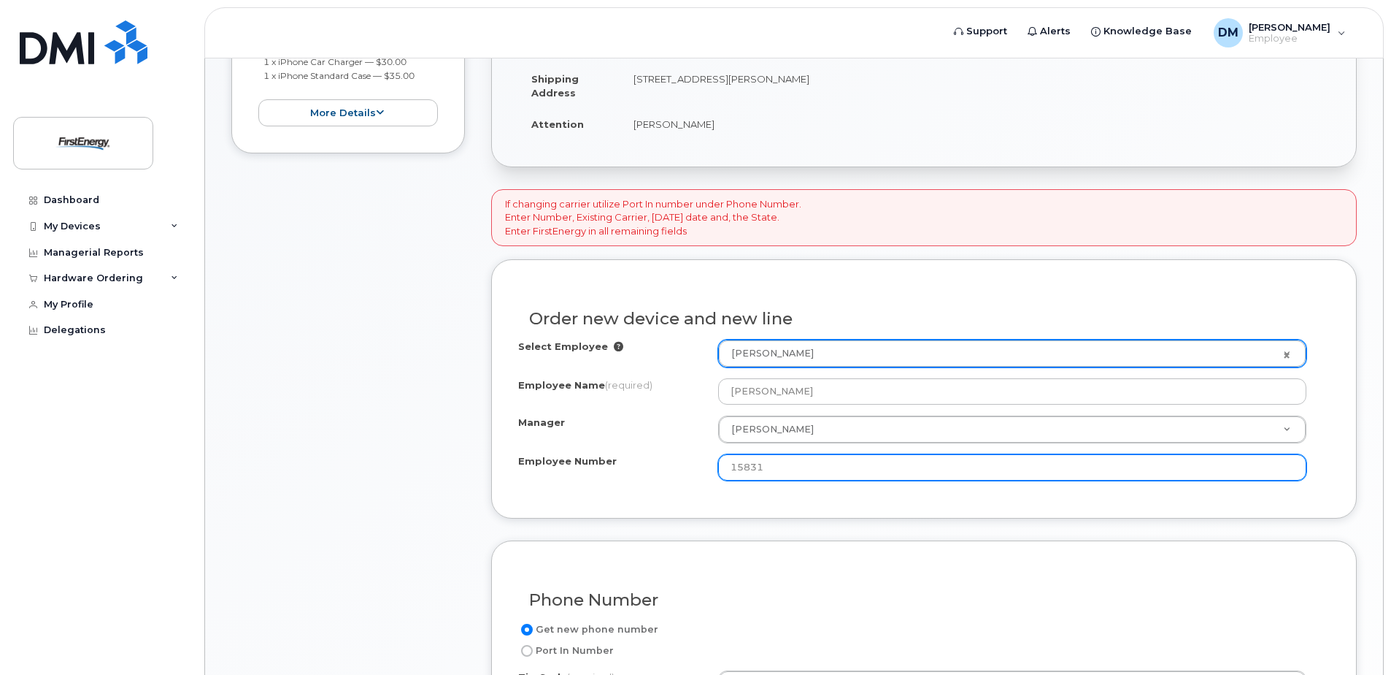
click at [785, 473] on input "15831" at bounding box center [1012, 467] width 588 height 26
drag, startPoint x: 786, startPoint y: 470, endPoint x: 663, endPoint y: 461, distance: 123.7
click at [663, 461] on div "Employee Number 15831" at bounding box center [924, 467] width 812 height 26
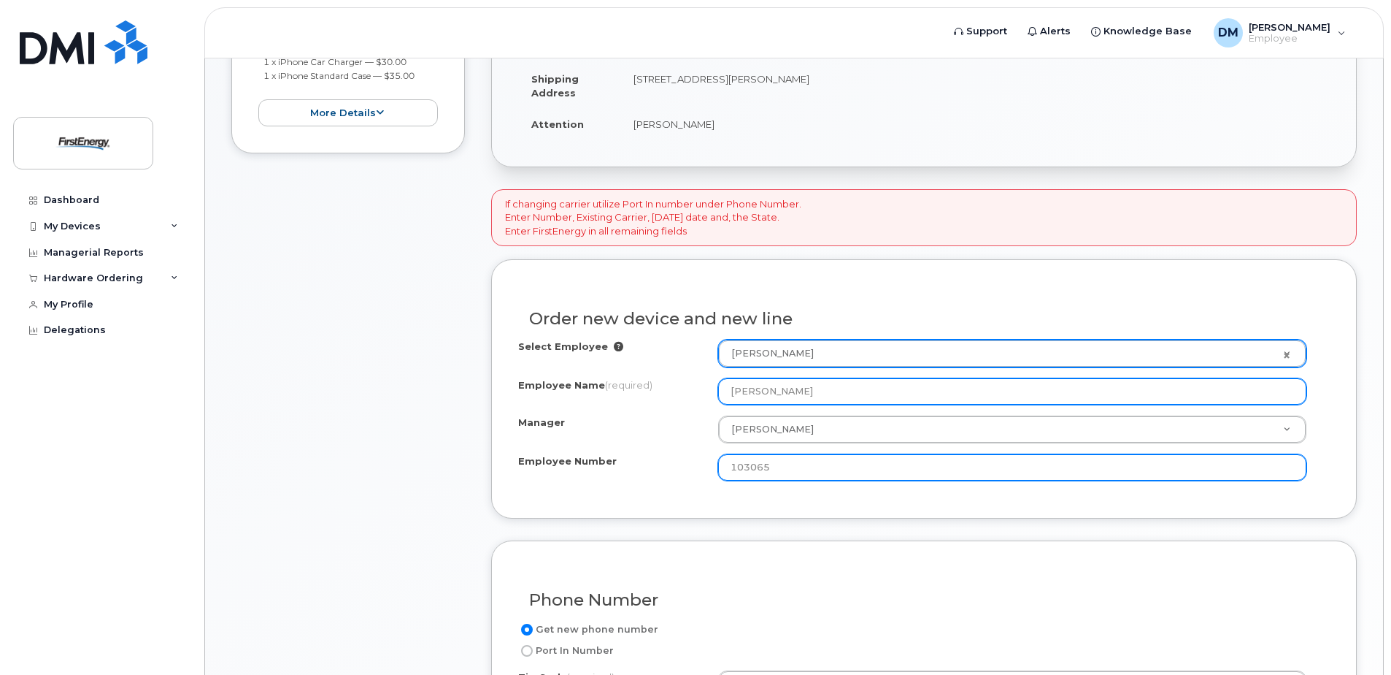
type input "103065"
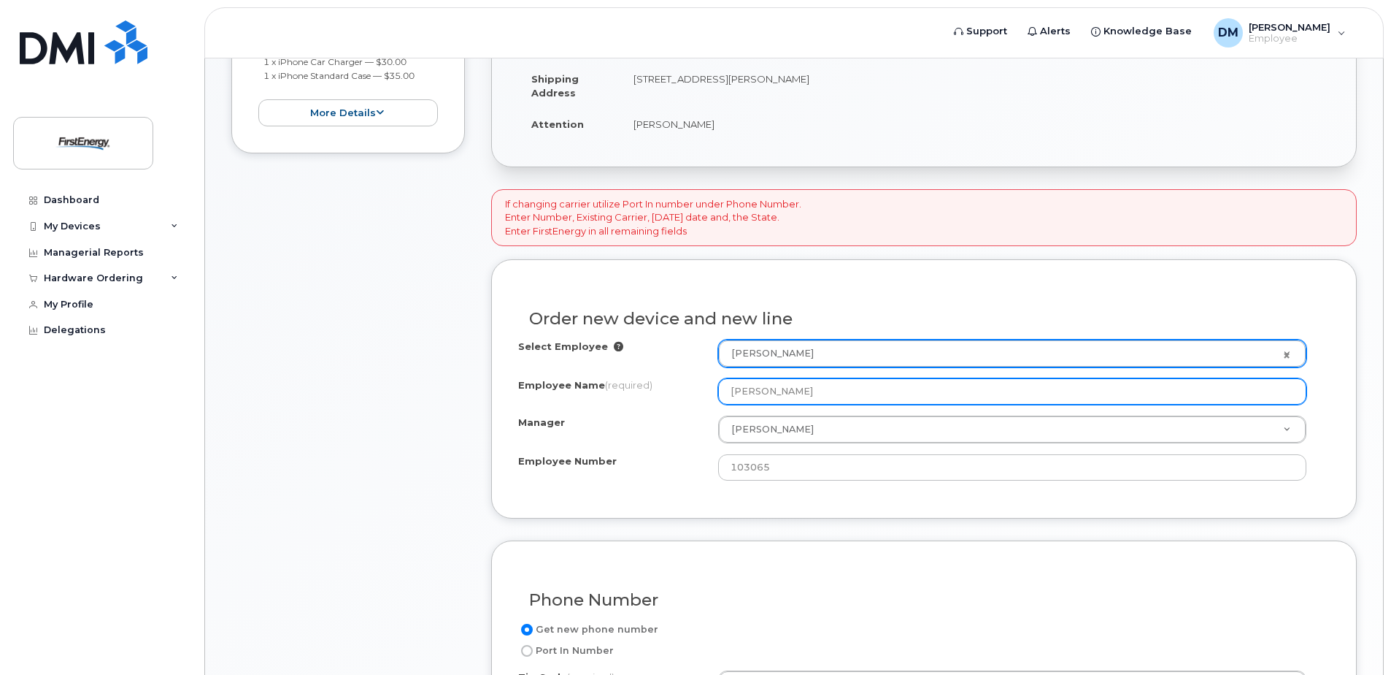
click at [804, 388] on input "[PERSON_NAME]" at bounding box center [1012, 391] width 588 height 26
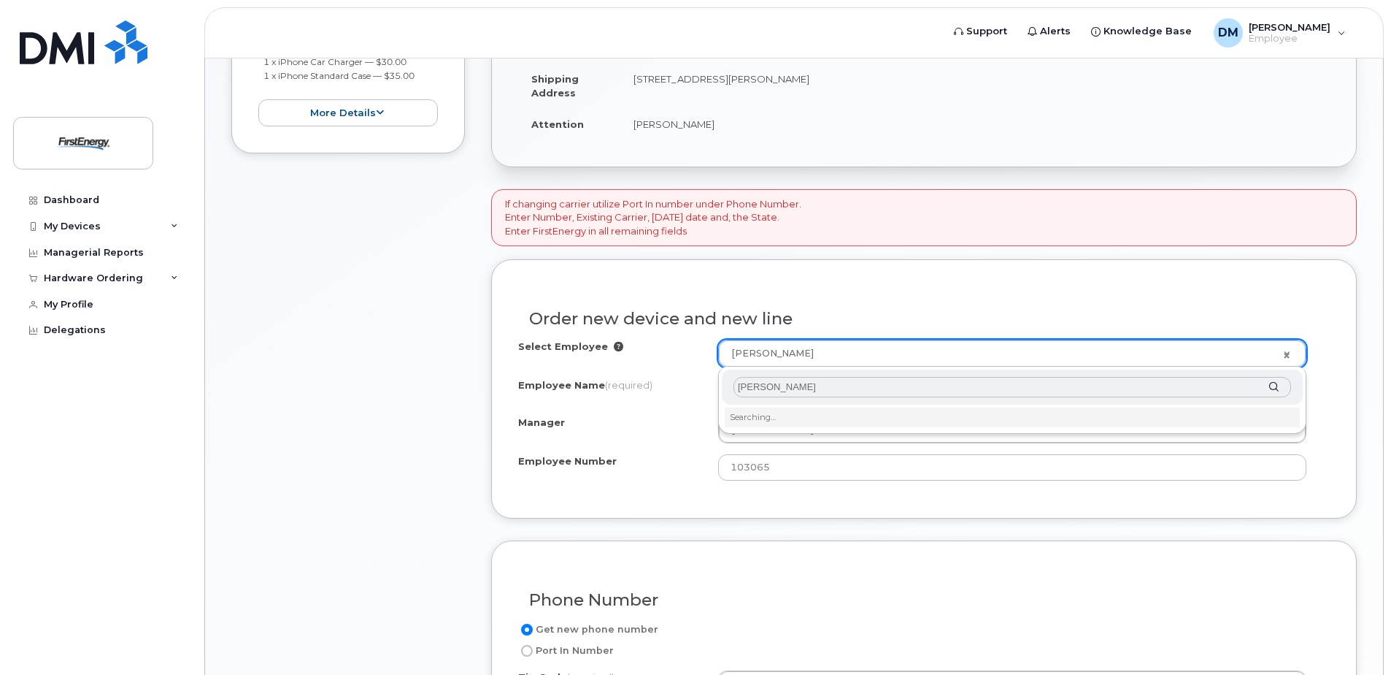
type input "gary seckman"
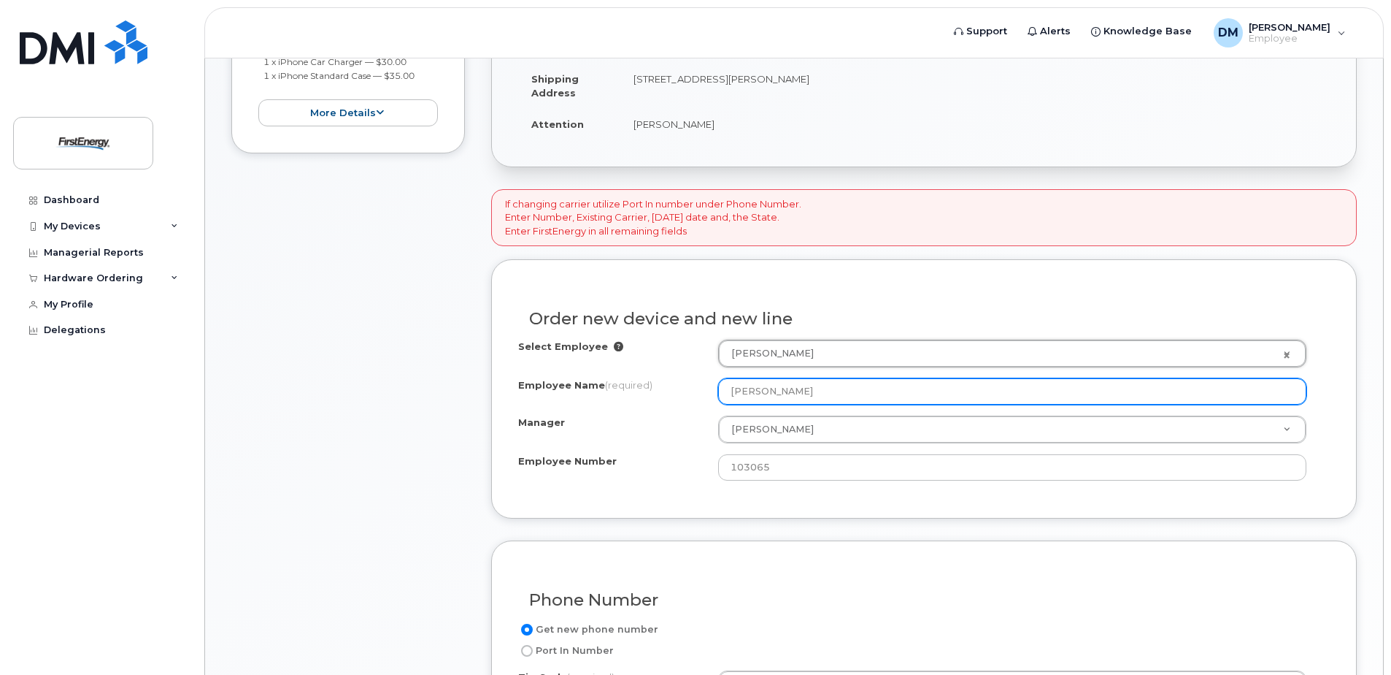
click at [809, 385] on input "Devin J Miller" at bounding box center [1012, 391] width 588 height 26
drag, startPoint x: 808, startPoint y: 387, endPoint x: 609, endPoint y: 356, distance: 201.6
click at [612, 357] on div "Select Employee Devin J Miller 2081698 Employee Name (required) Devin J Miller …" at bounding box center [924, 409] width 812 height 141
type input "[PERSON_NAME]"
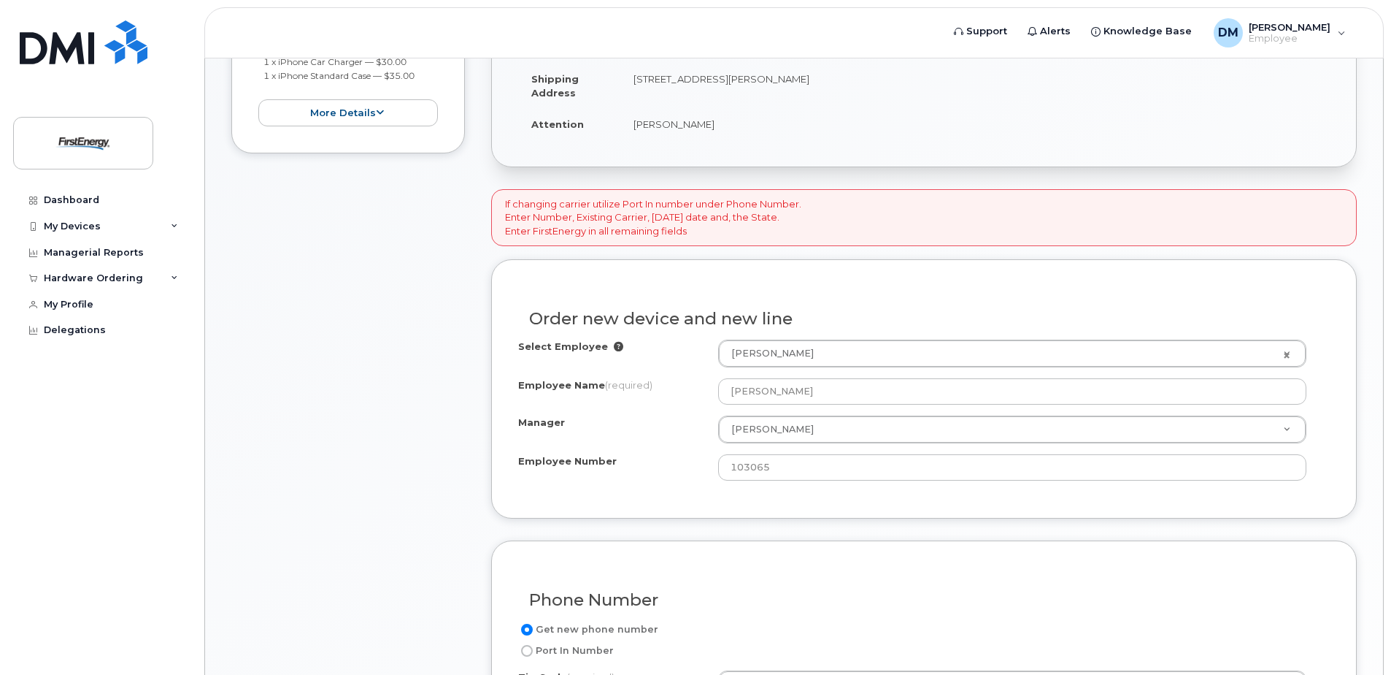
click at [795, 450] on div "Select Employee Devin J Miller 2081698 Employee Name (required) Gary Seckman Ma…" at bounding box center [924, 409] width 812 height 141
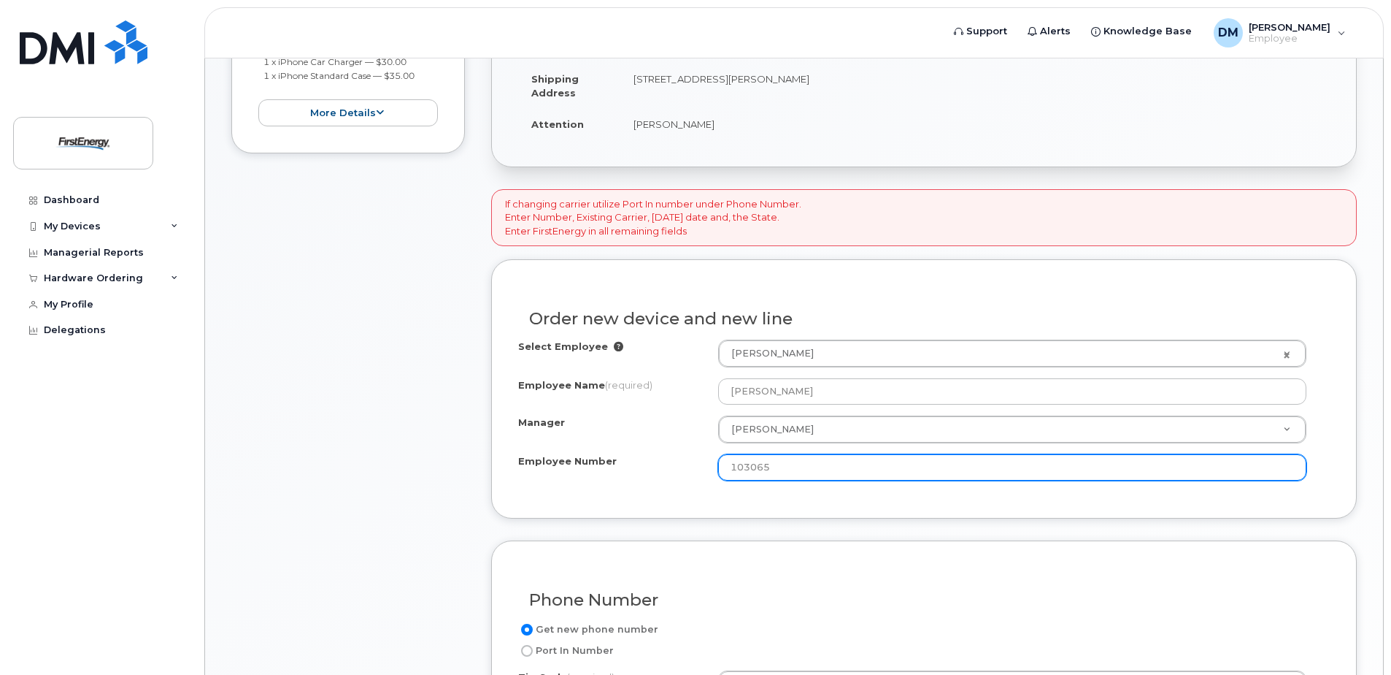
click at [798, 459] on input "103065" at bounding box center [1012, 467] width 588 height 26
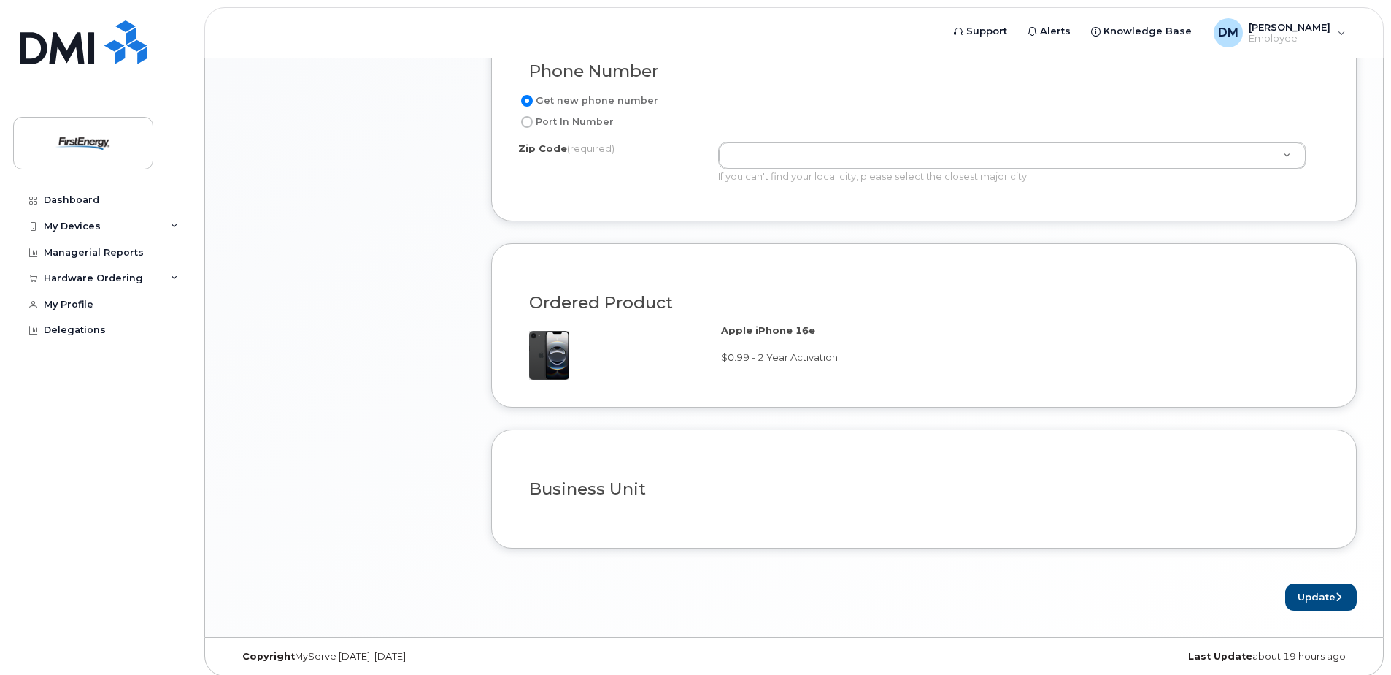
scroll to position [902, 0]
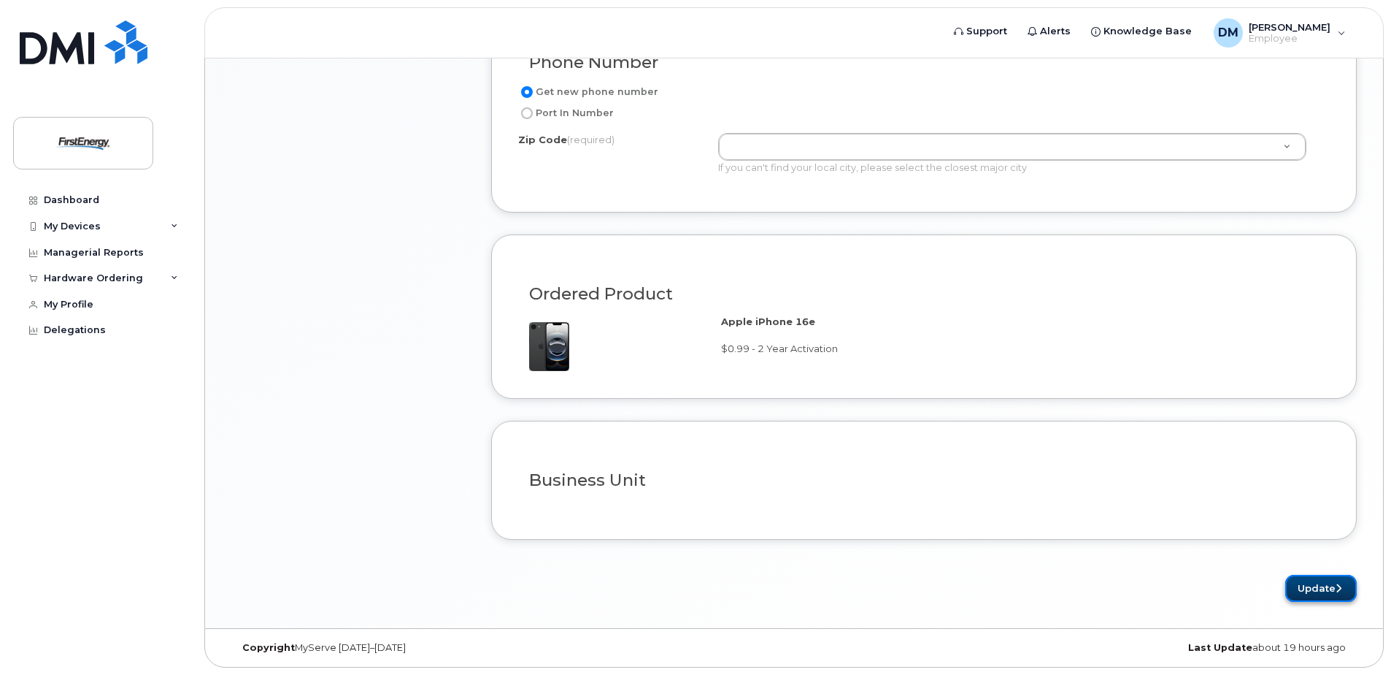
click at [1317, 588] on button "Update" at bounding box center [1322, 588] width 72 height 27
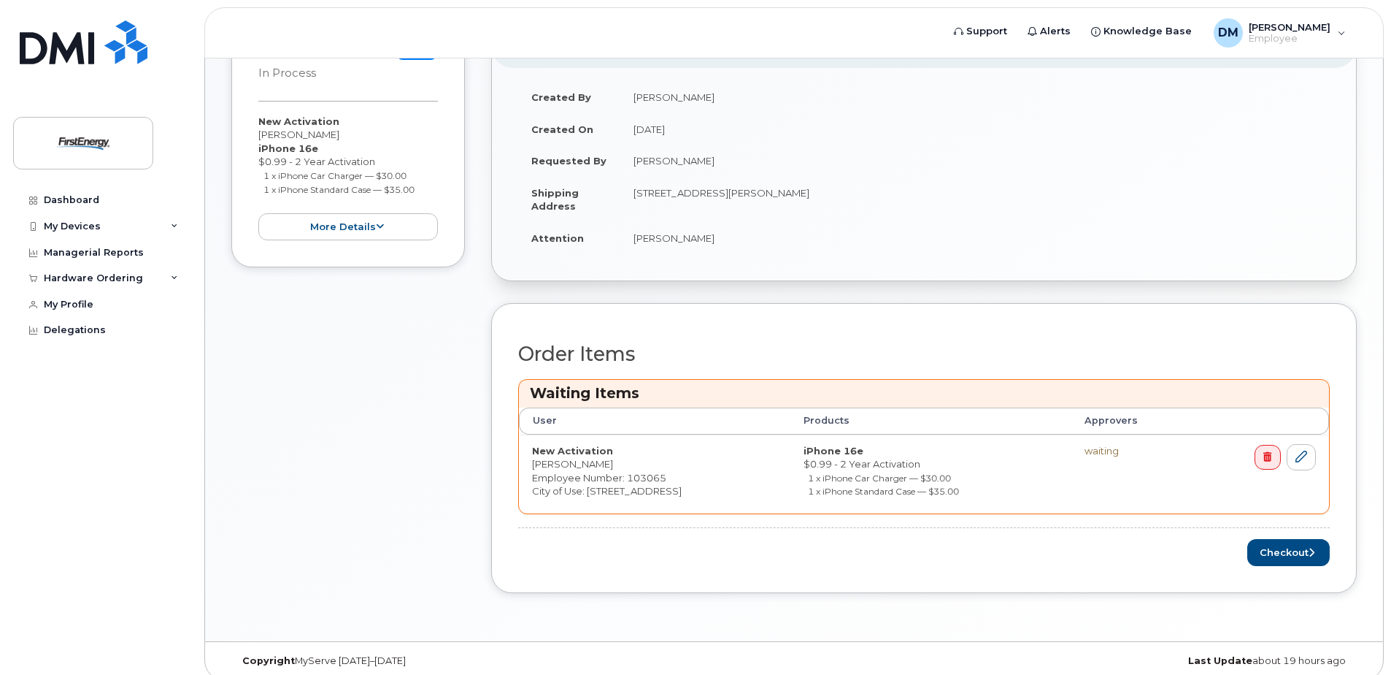
scroll to position [327, 0]
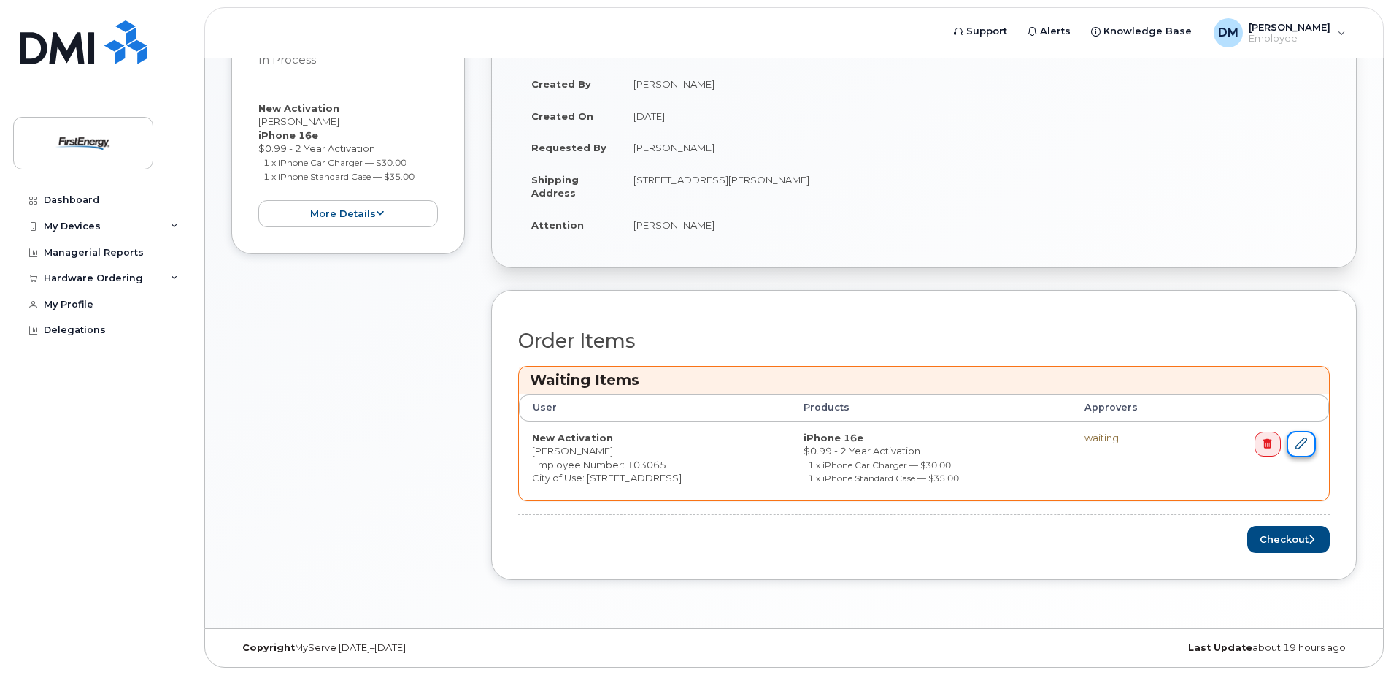
click at [1300, 447] on icon at bounding box center [1302, 443] width 12 height 12
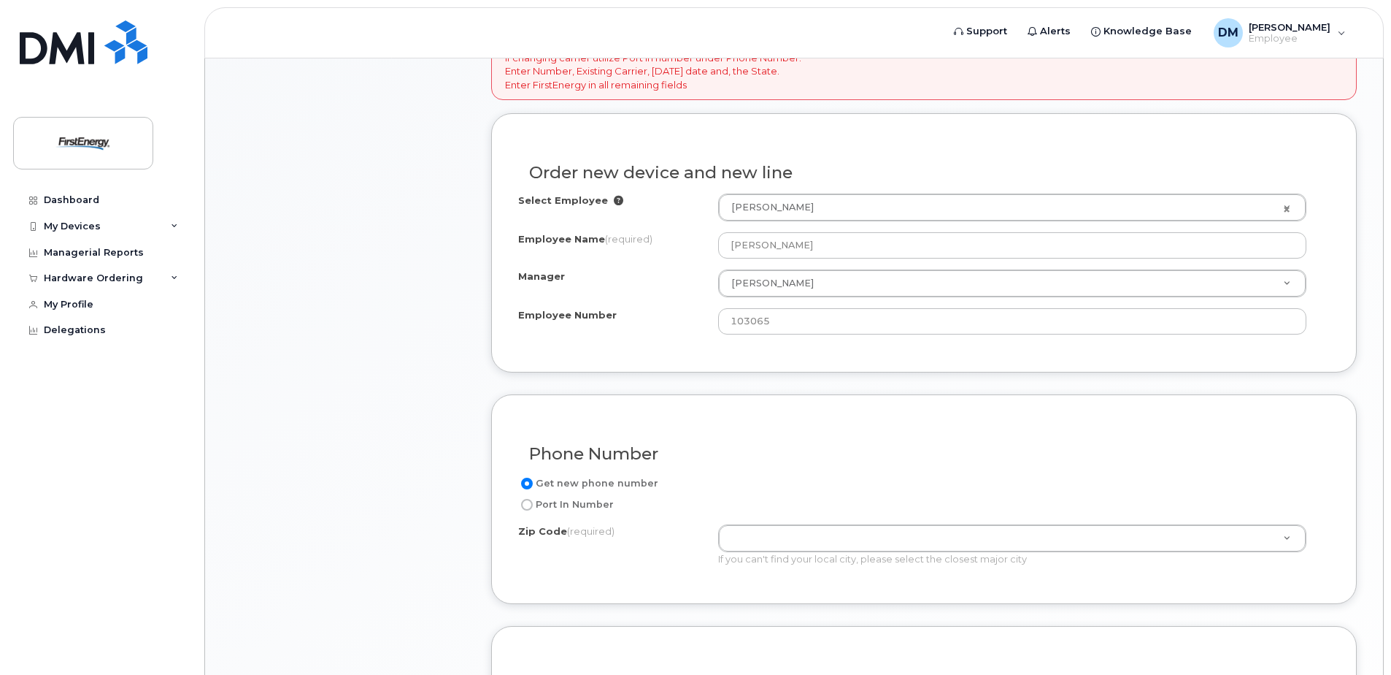
scroll to position [803, 0]
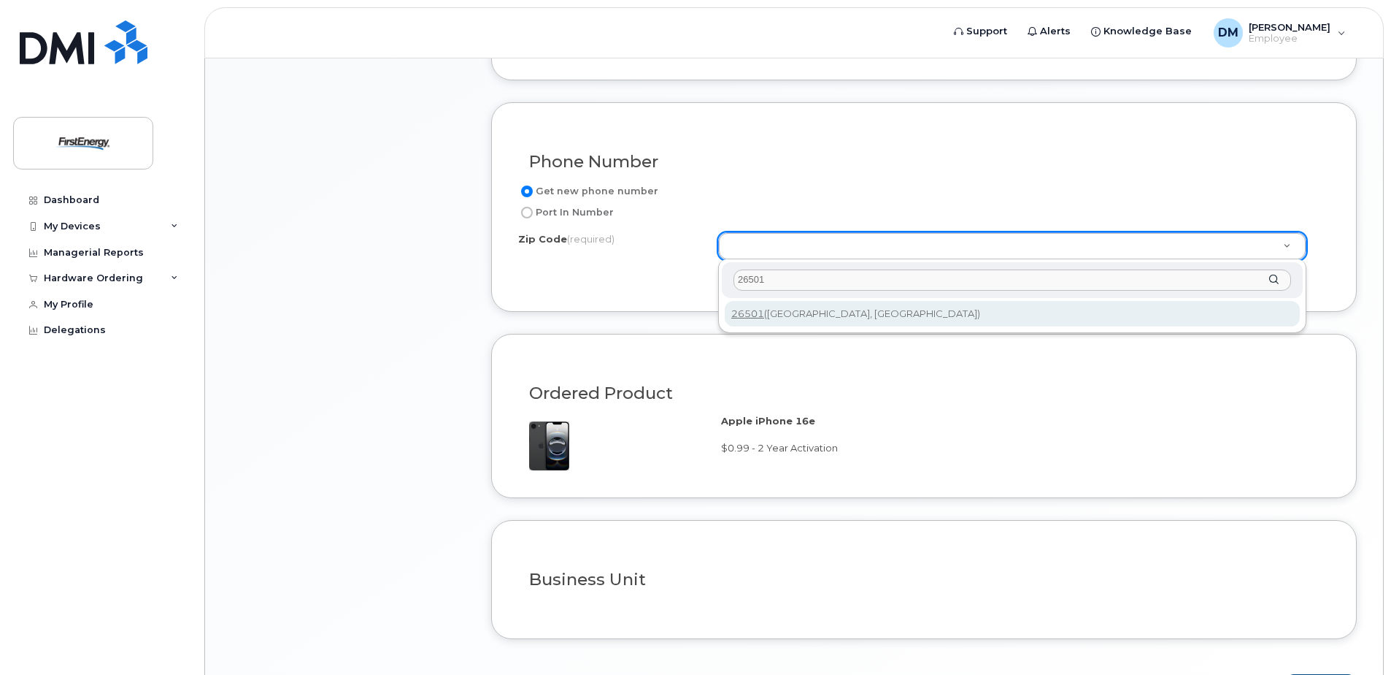
type input "26501"
type input "26501 (Morgantown, WV)"
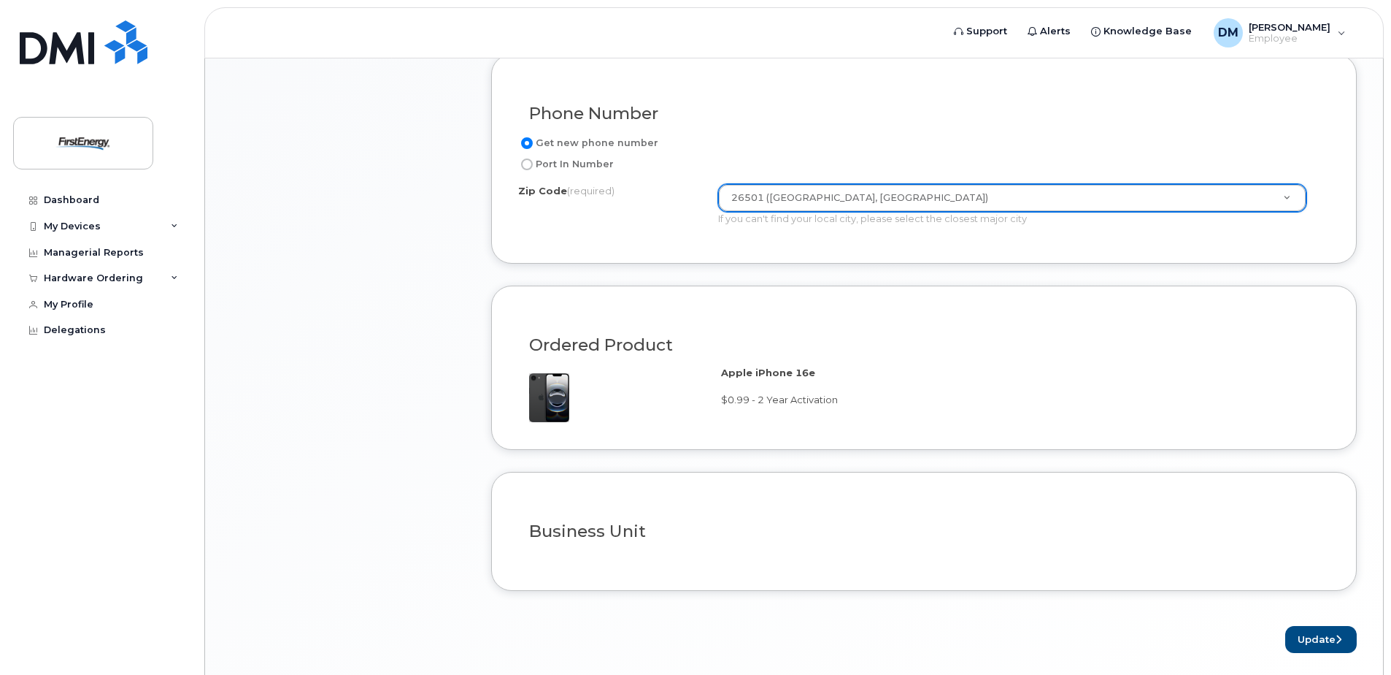
scroll to position [902, 0]
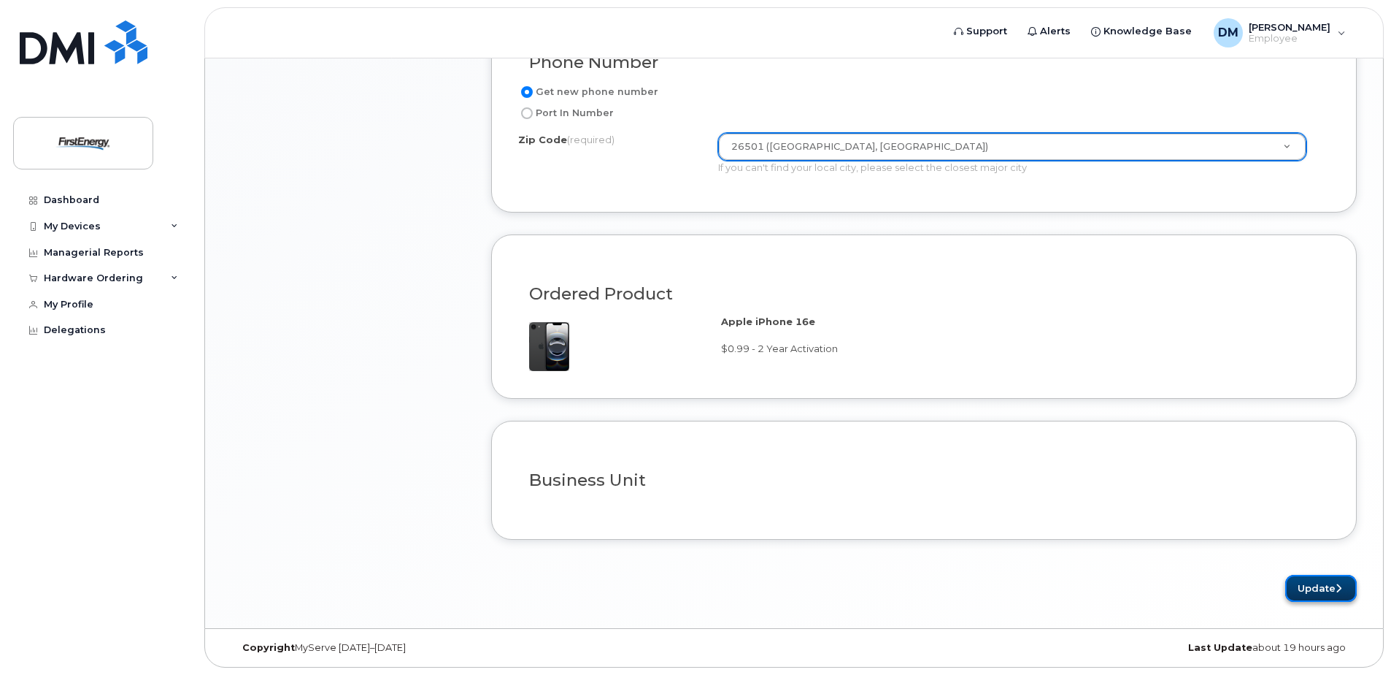
click at [1310, 581] on button "Update" at bounding box center [1322, 588] width 72 height 27
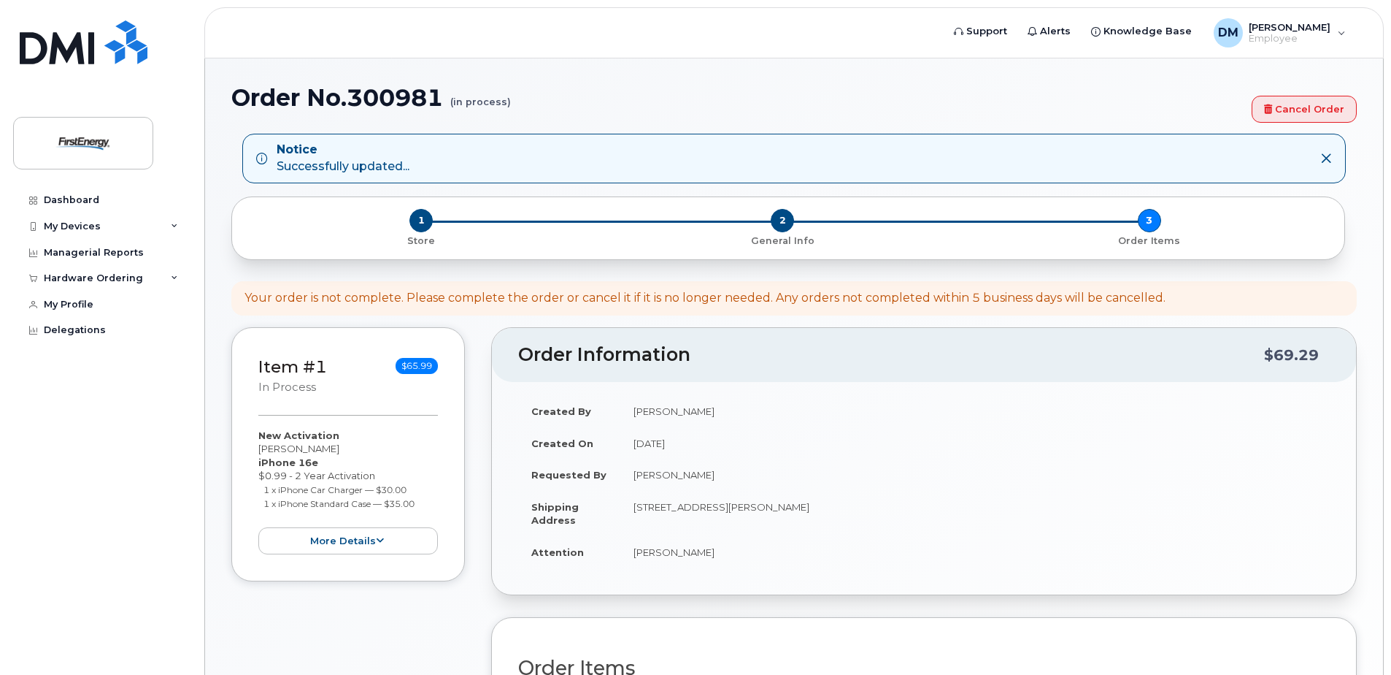
scroll to position [327, 0]
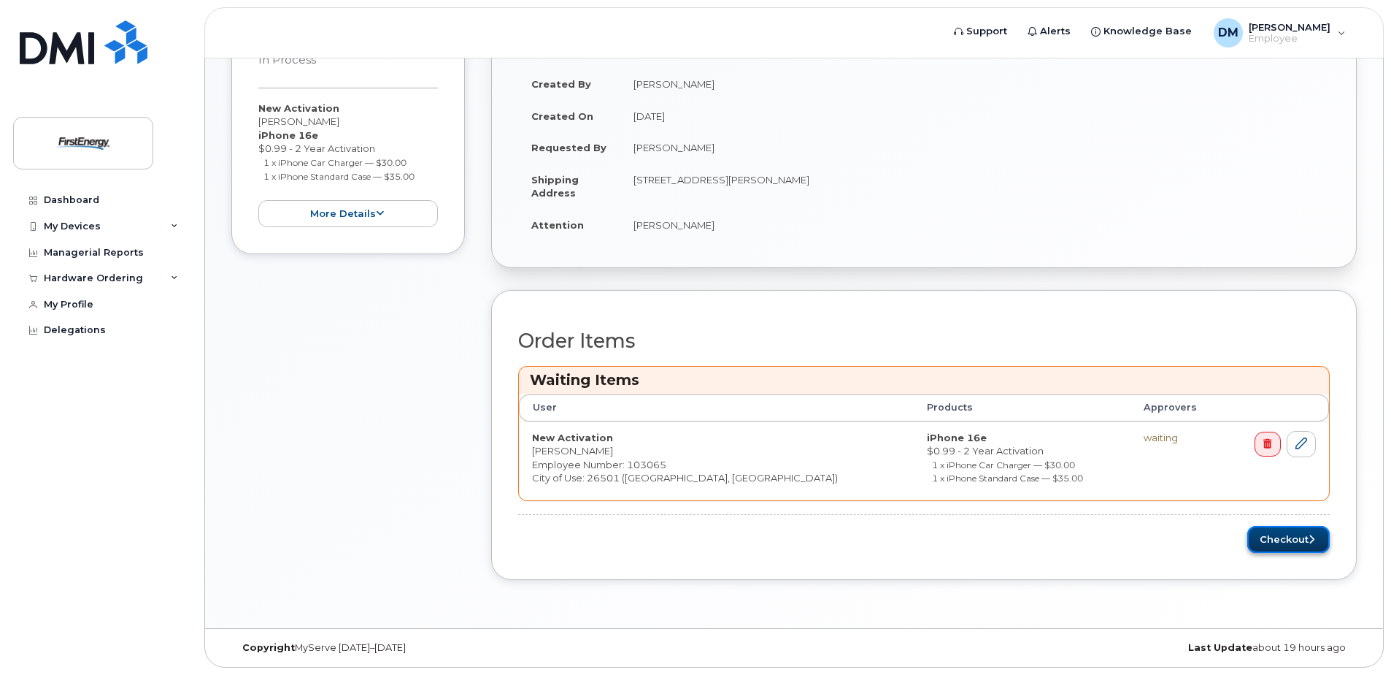
click at [1254, 526] on button "Checkout" at bounding box center [1289, 539] width 82 height 27
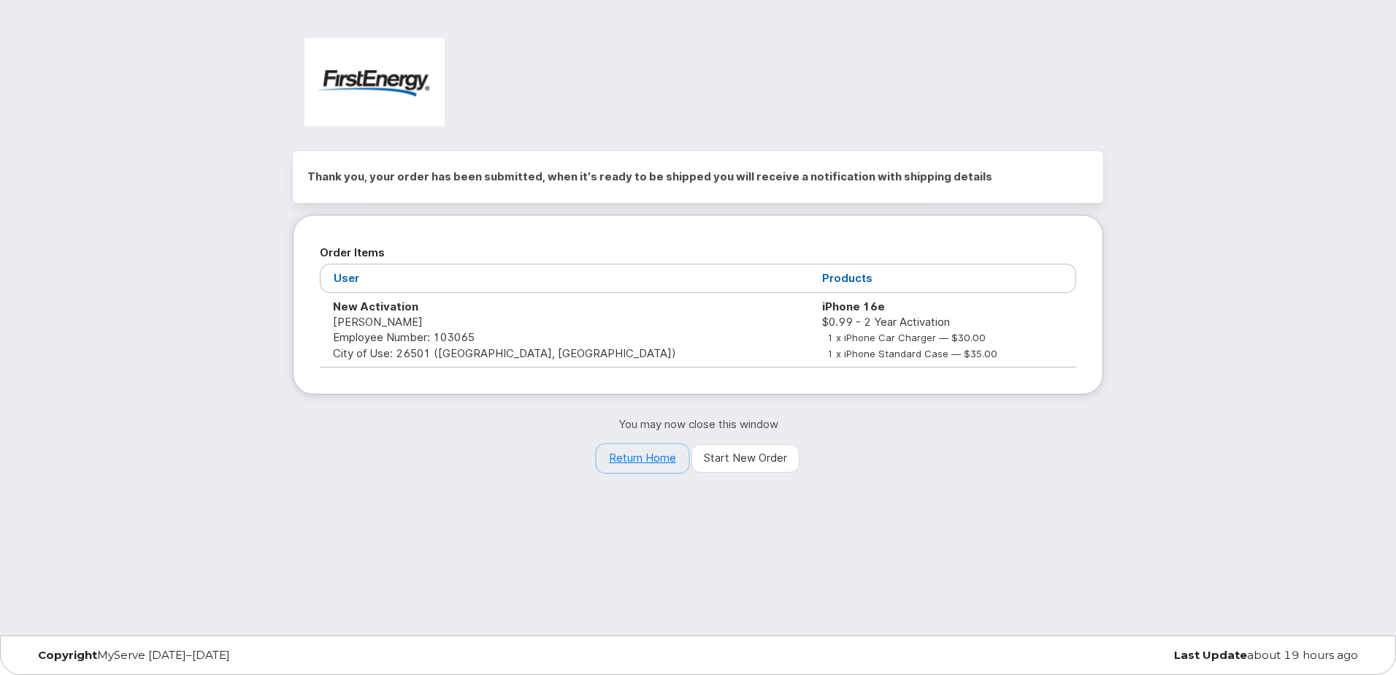
click at [661, 457] on link "Return Home" at bounding box center [642, 458] width 92 height 29
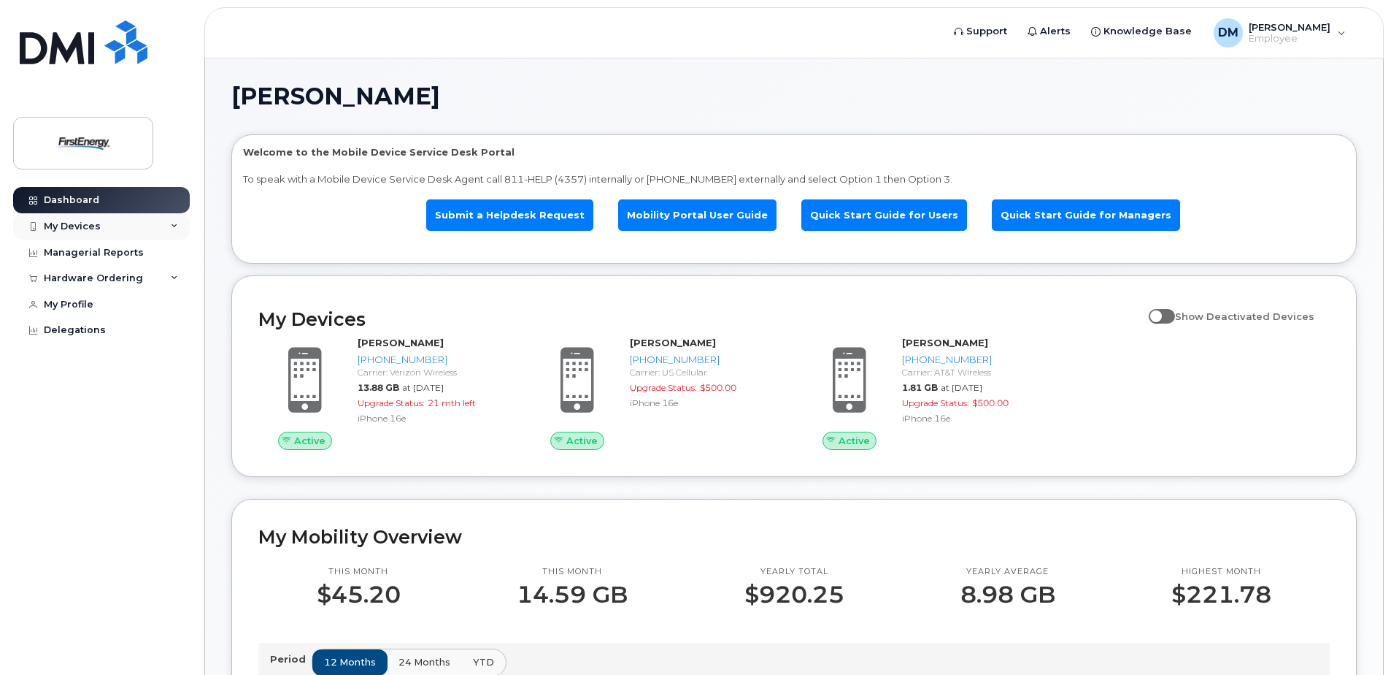
click at [93, 226] on div "My Devices" at bounding box center [72, 226] width 57 height 12
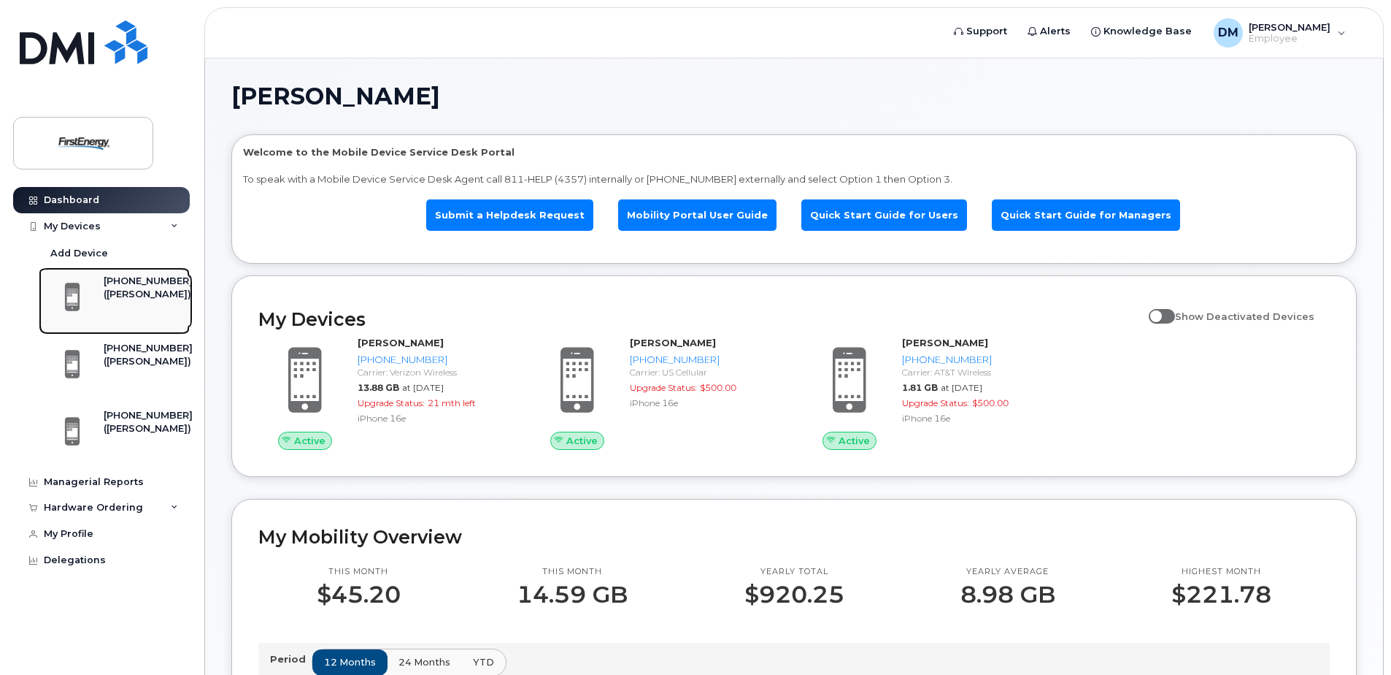
click at [135, 296] on div "([PERSON_NAME])" at bounding box center [148, 294] width 89 height 13
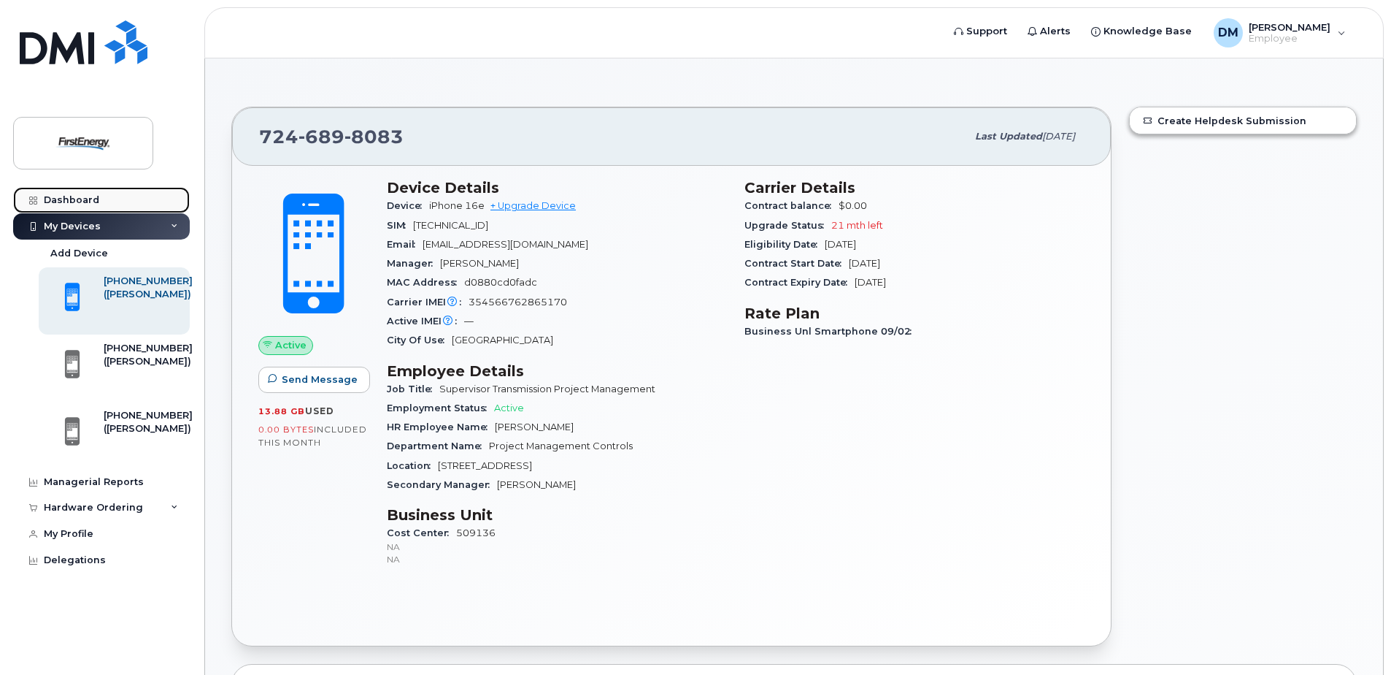
click at [80, 204] on div "Dashboard" at bounding box center [71, 200] width 55 height 12
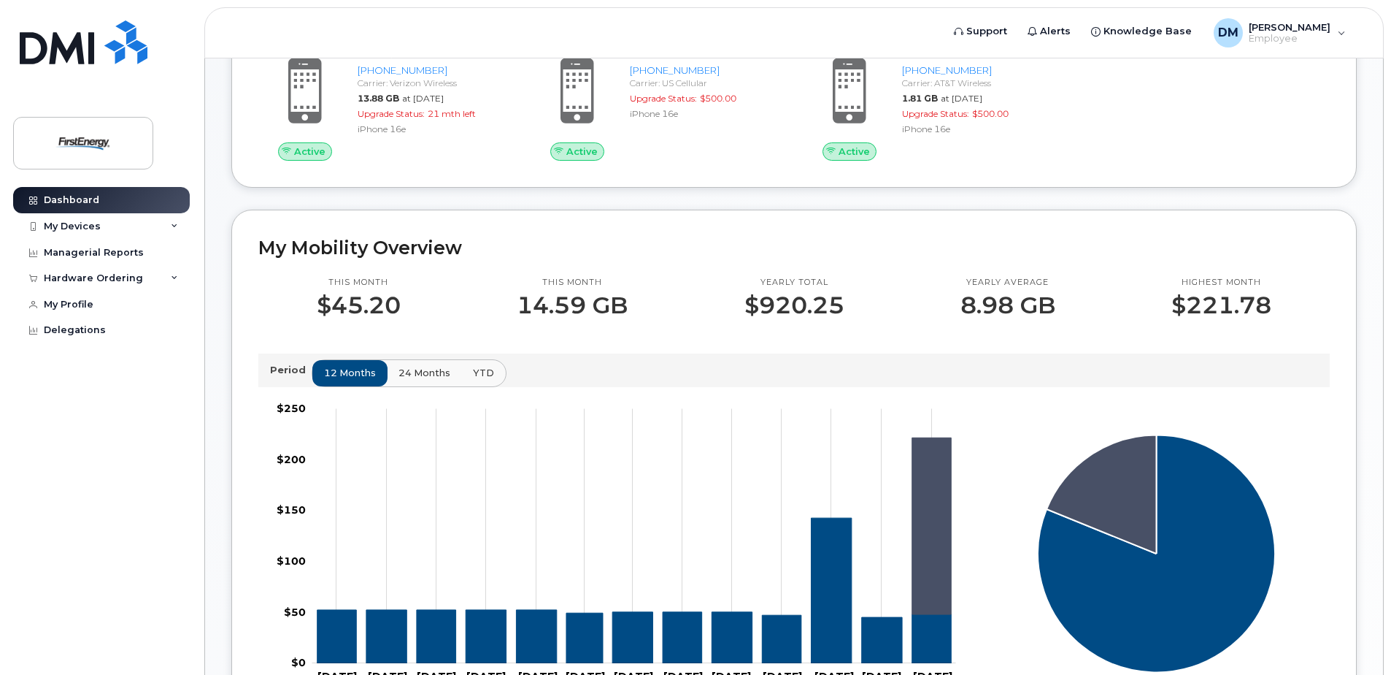
scroll to position [438, 0]
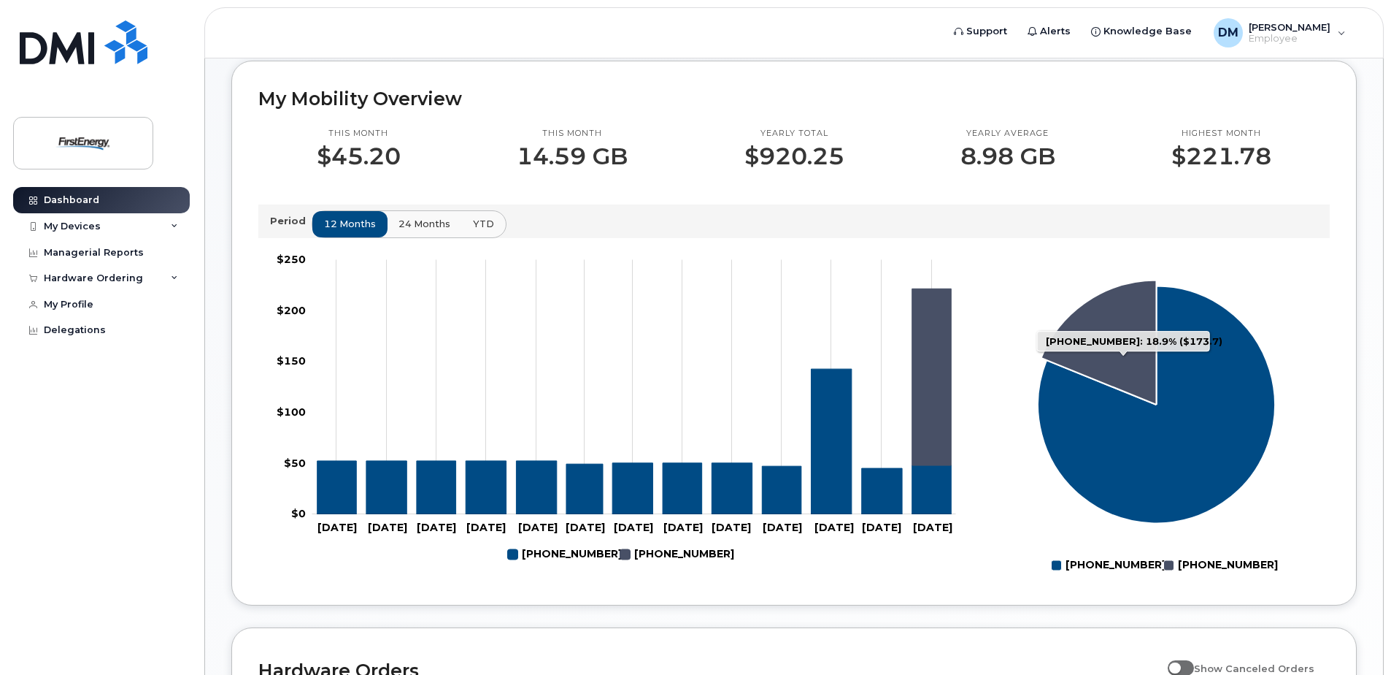
click at [1218, 562] on rect "Legend" at bounding box center [1213, 565] width 98 height 25
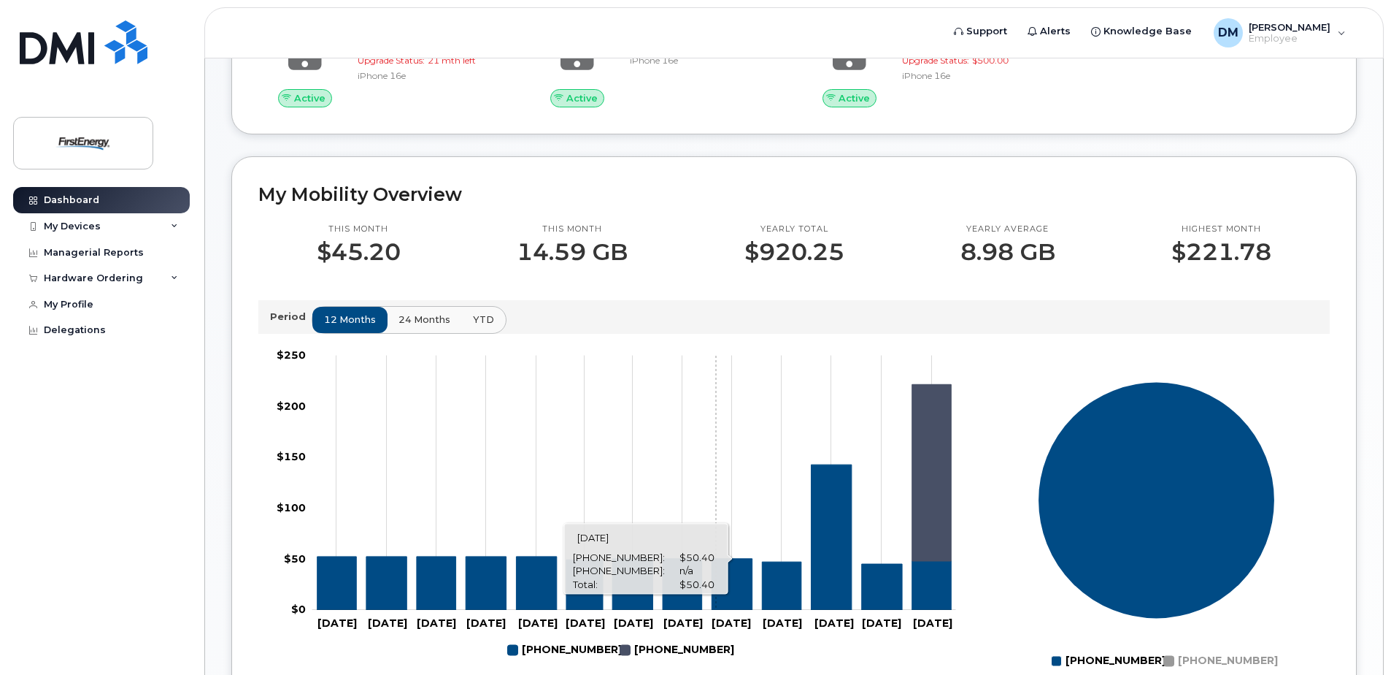
scroll to position [146, 0]
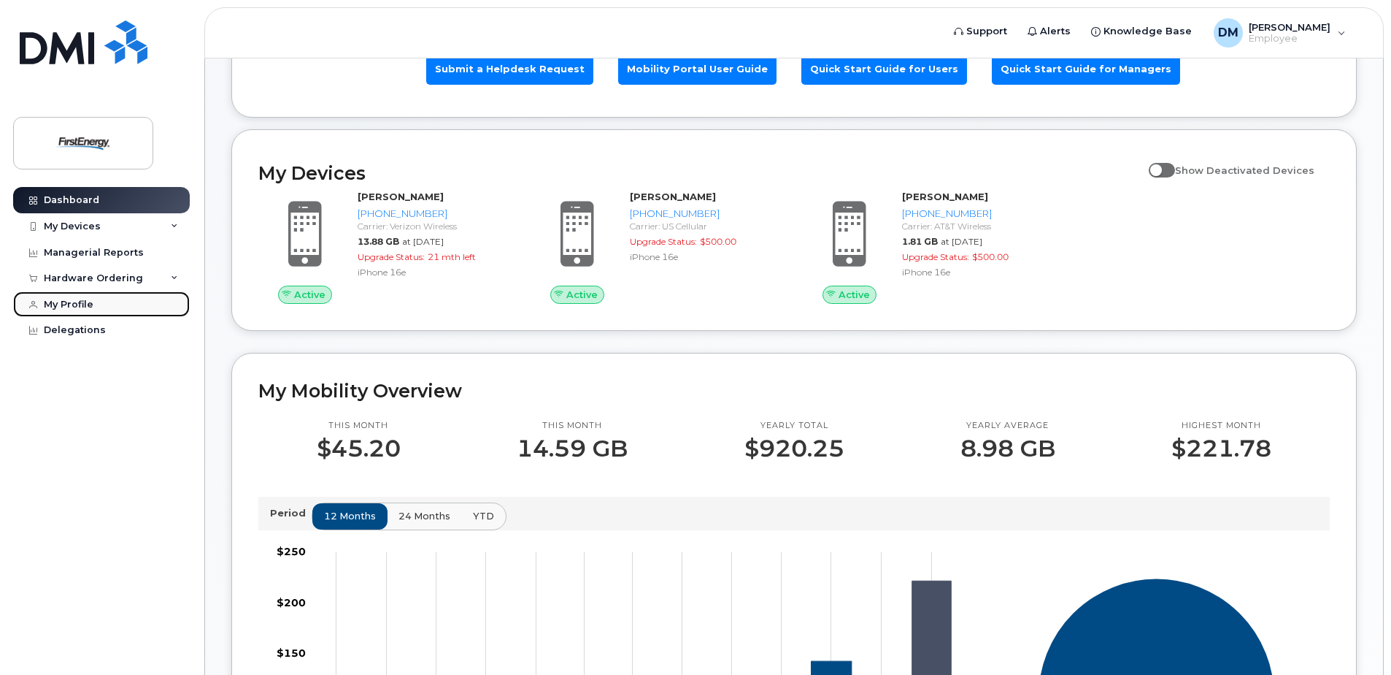
click at [77, 303] on div "My Profile" at bounding box center [69, 305] width 50 height 12
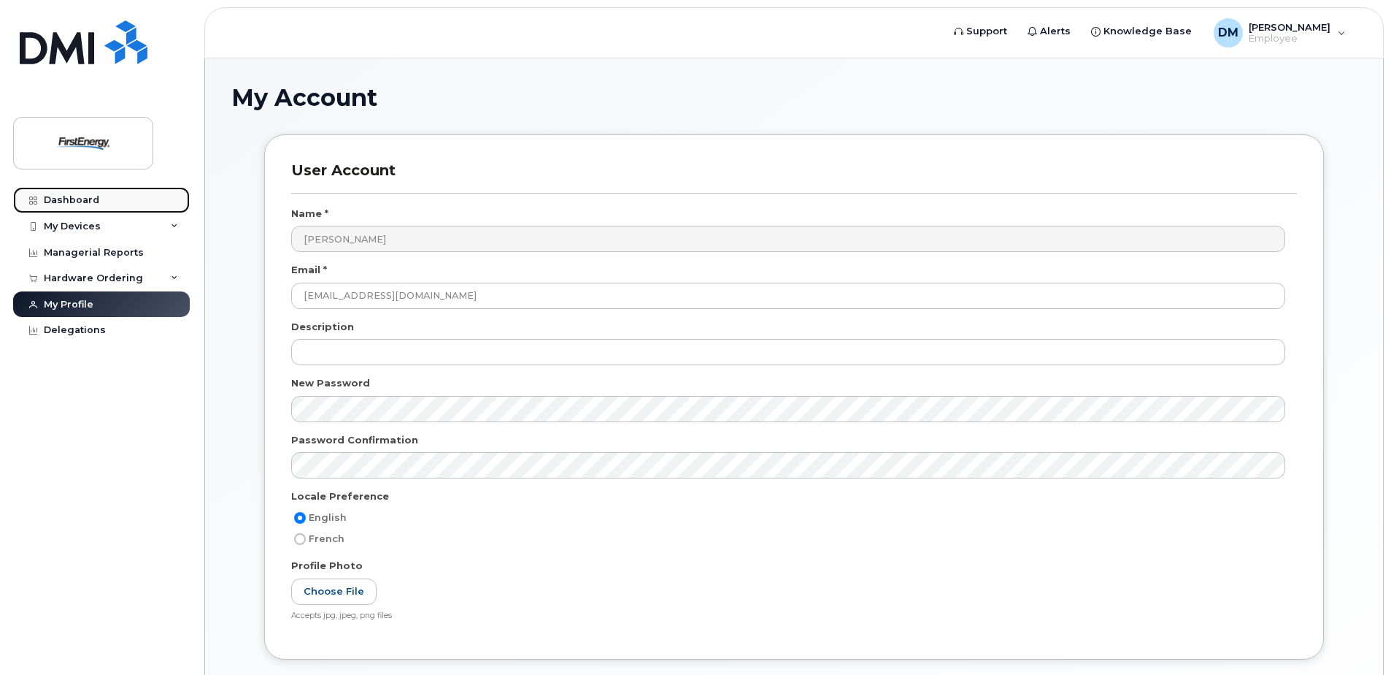
click at [78, 201] on div "Dashboard" at bounding box center [71, 200] width 55 height 12
